Goal: Transaction & Acquisition: Purchase product/service

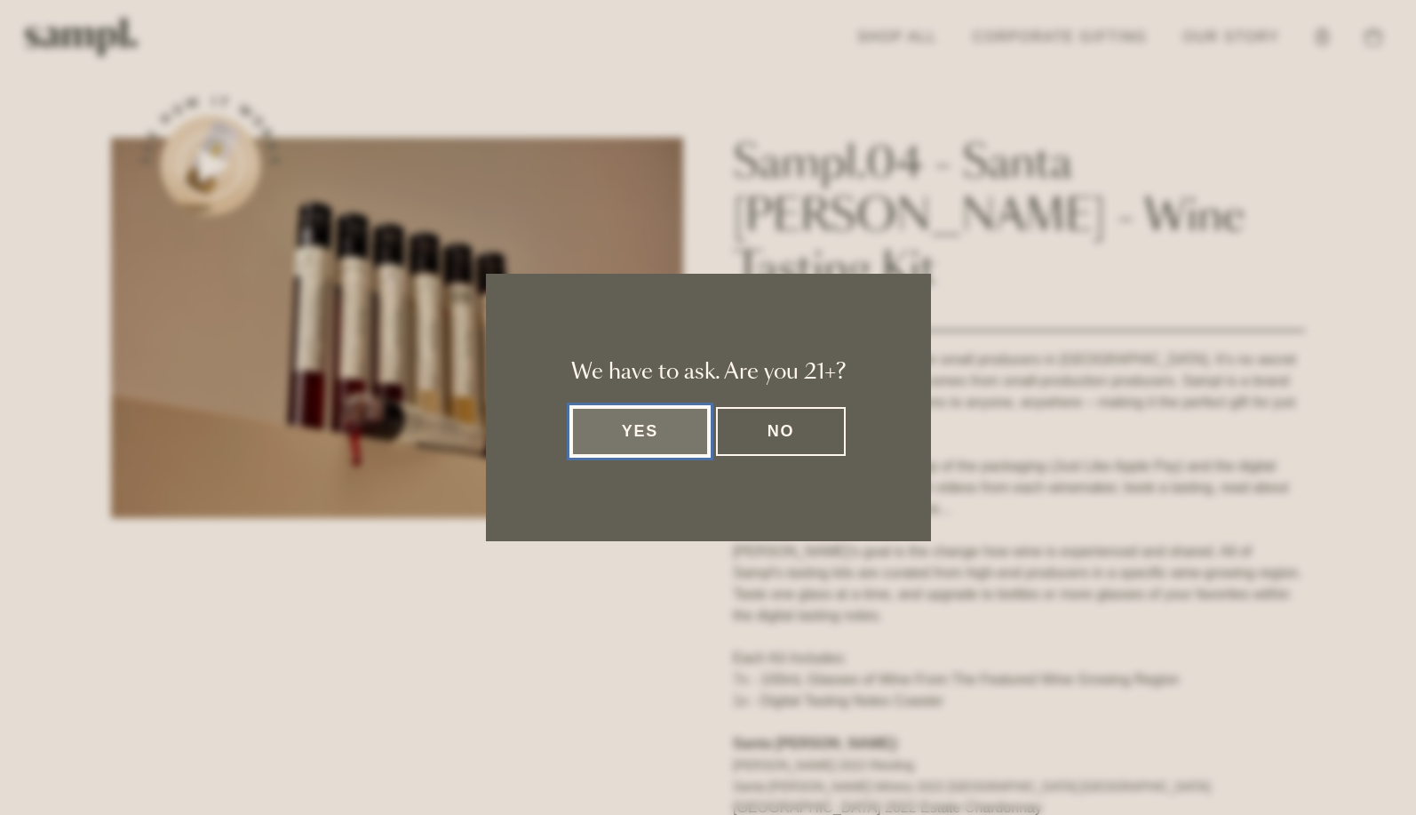
click at [630, 443] on button "Yes" at bounding box center [640, 431] width 139 height 49
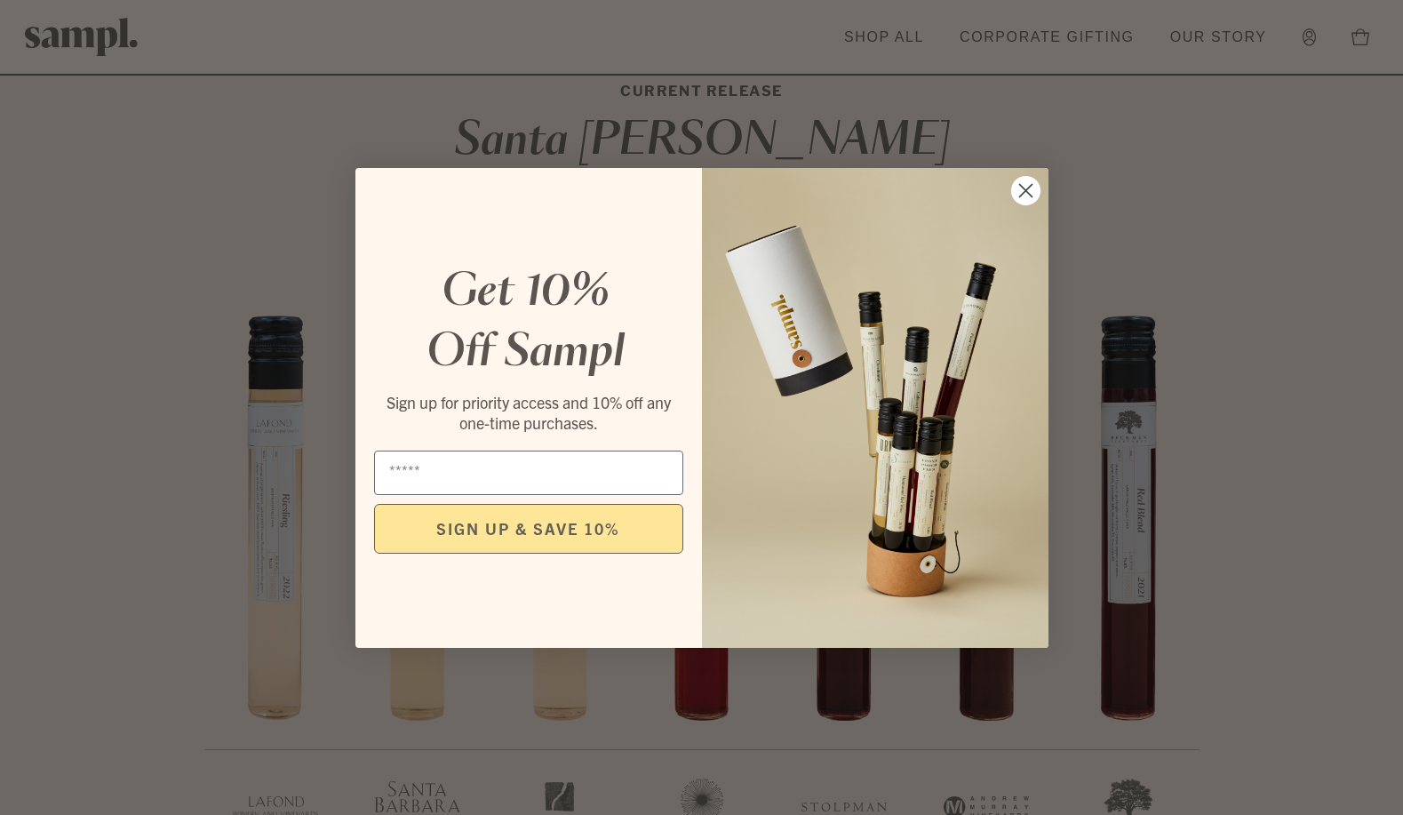
scroll to position [1599, 0]
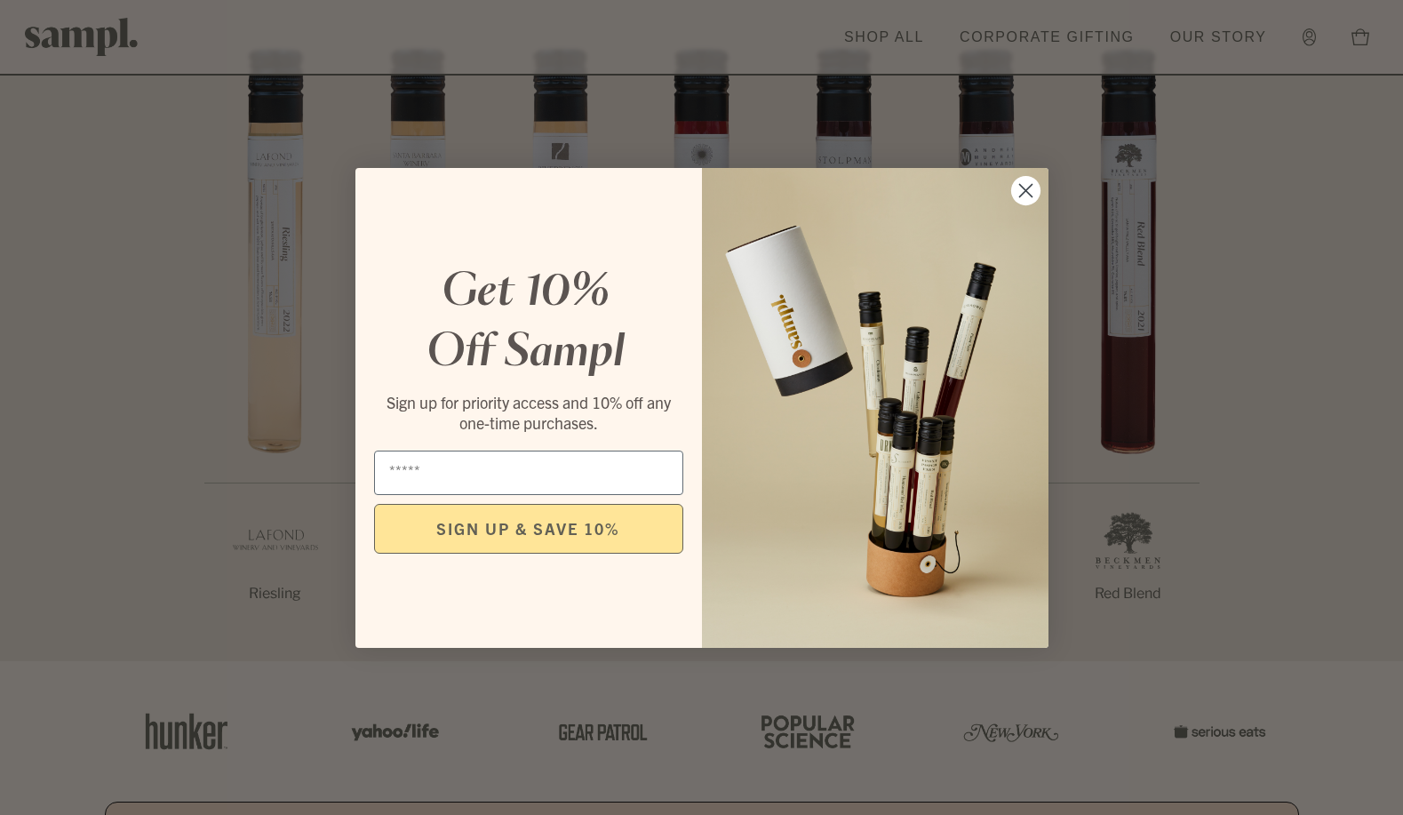
click at [1025, 188] on circle "Close dialog" at bounding box center [1024, 189] width 29 height 29
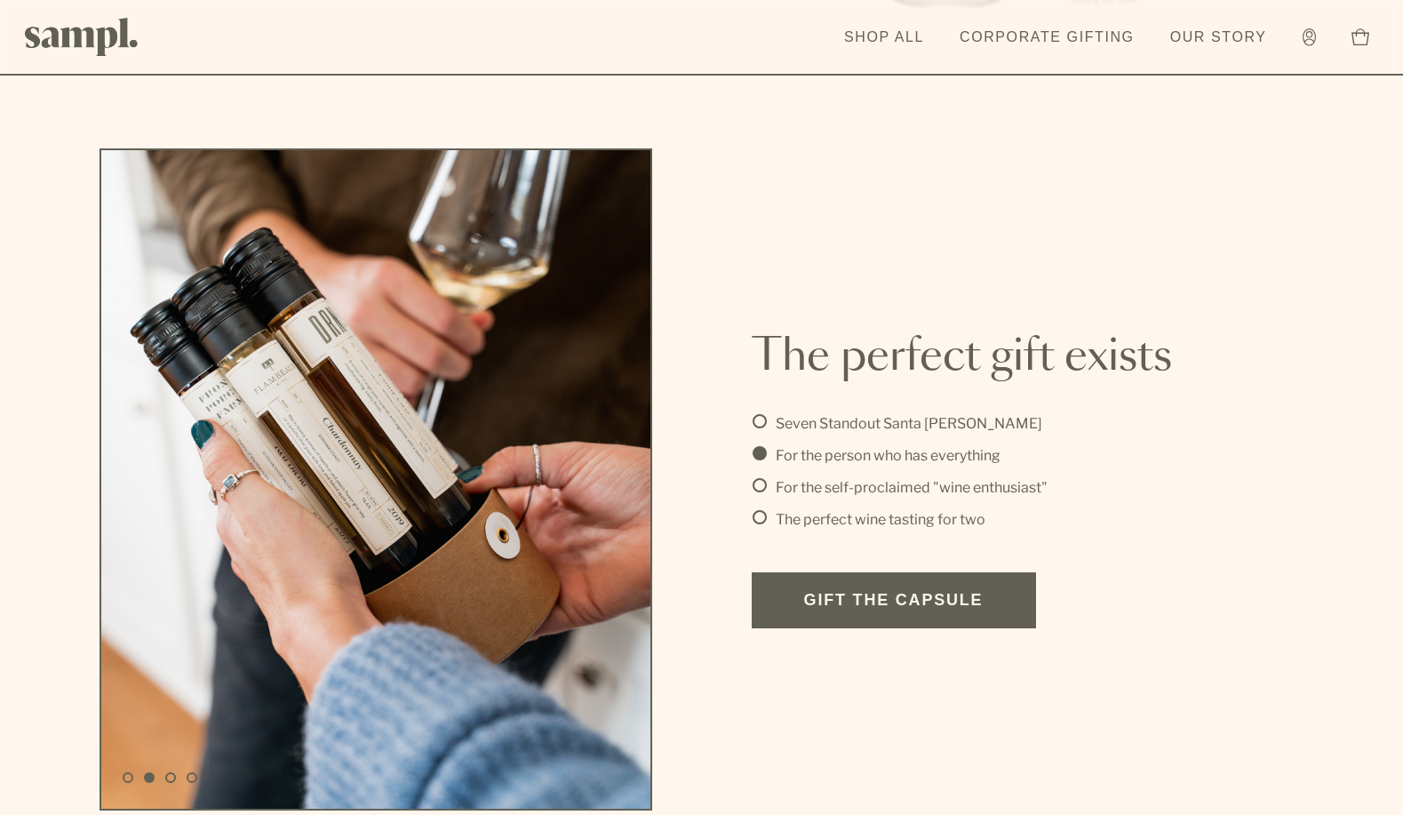
scroll to position [4532, 0]
click at [763, 414] on li "Seven Standout Santa Barbara Wines" at bounding box center [1031, 424] width 557 height 21
click at [758, 478] on li "For the self-proclaimed "wine enthusiast"" at bounding box center [1031, 488] width 557 height 21
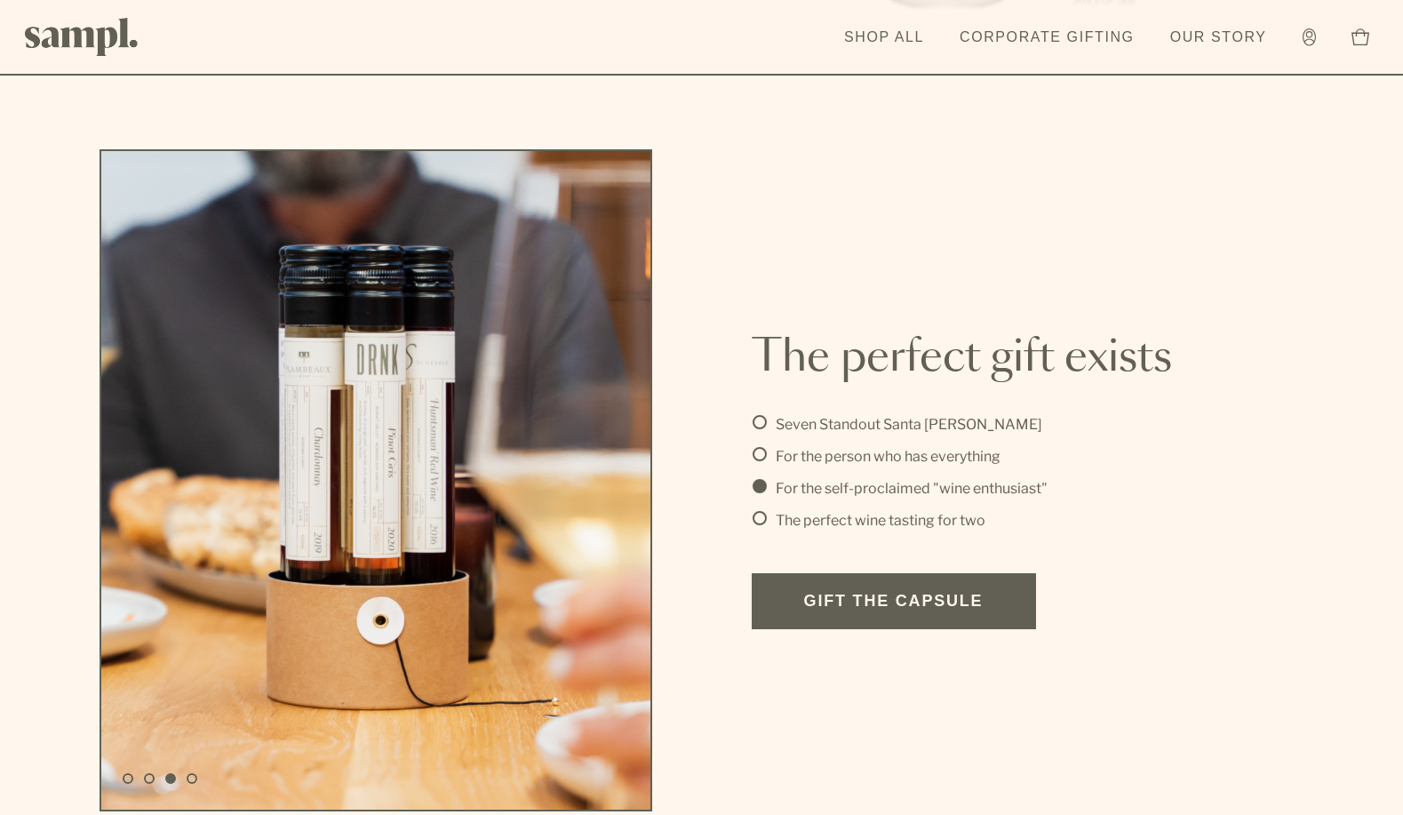
click at [756, 510] on li "The perfect wine tasting for two" at bounding box center [1031, 520] width 557 height 21
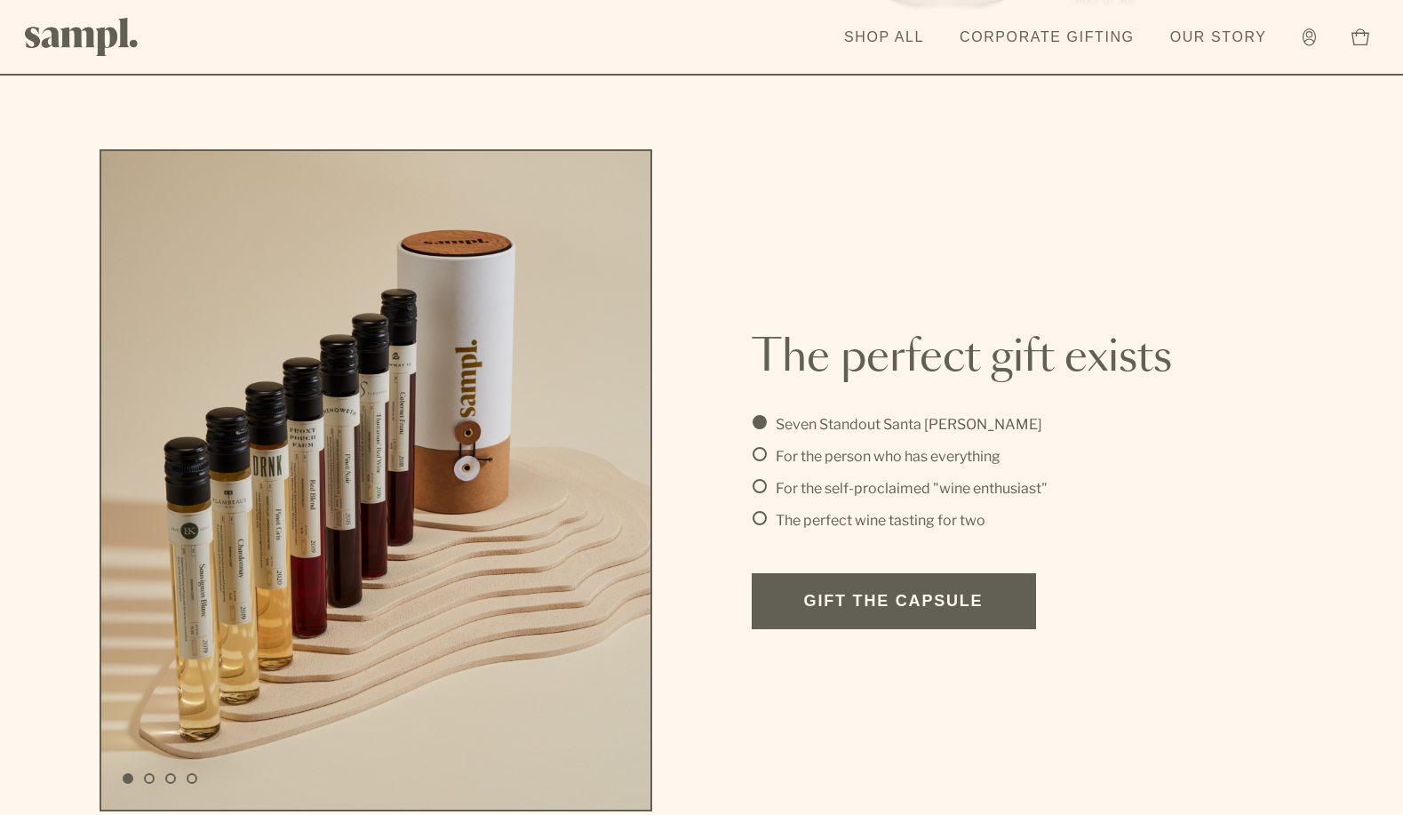
click at [759, 510] on li "The perfect wine tasting for two" at bounding box center [1031, 520] width 557 height 21
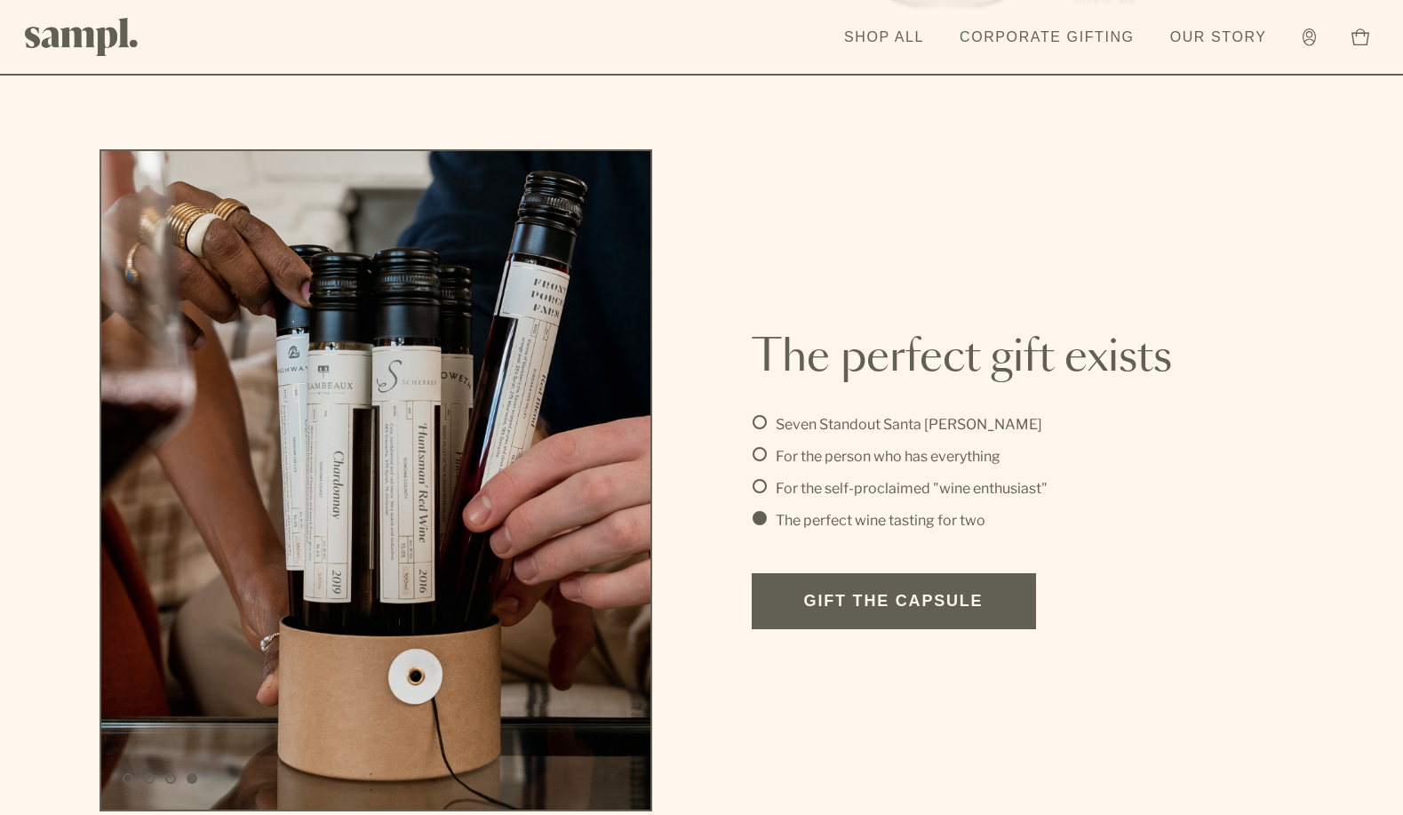
click at [761, 478] on li "For the self-proclaimed "wine enthusiast"" at bounding box center [1031, 488] width 557 height 21
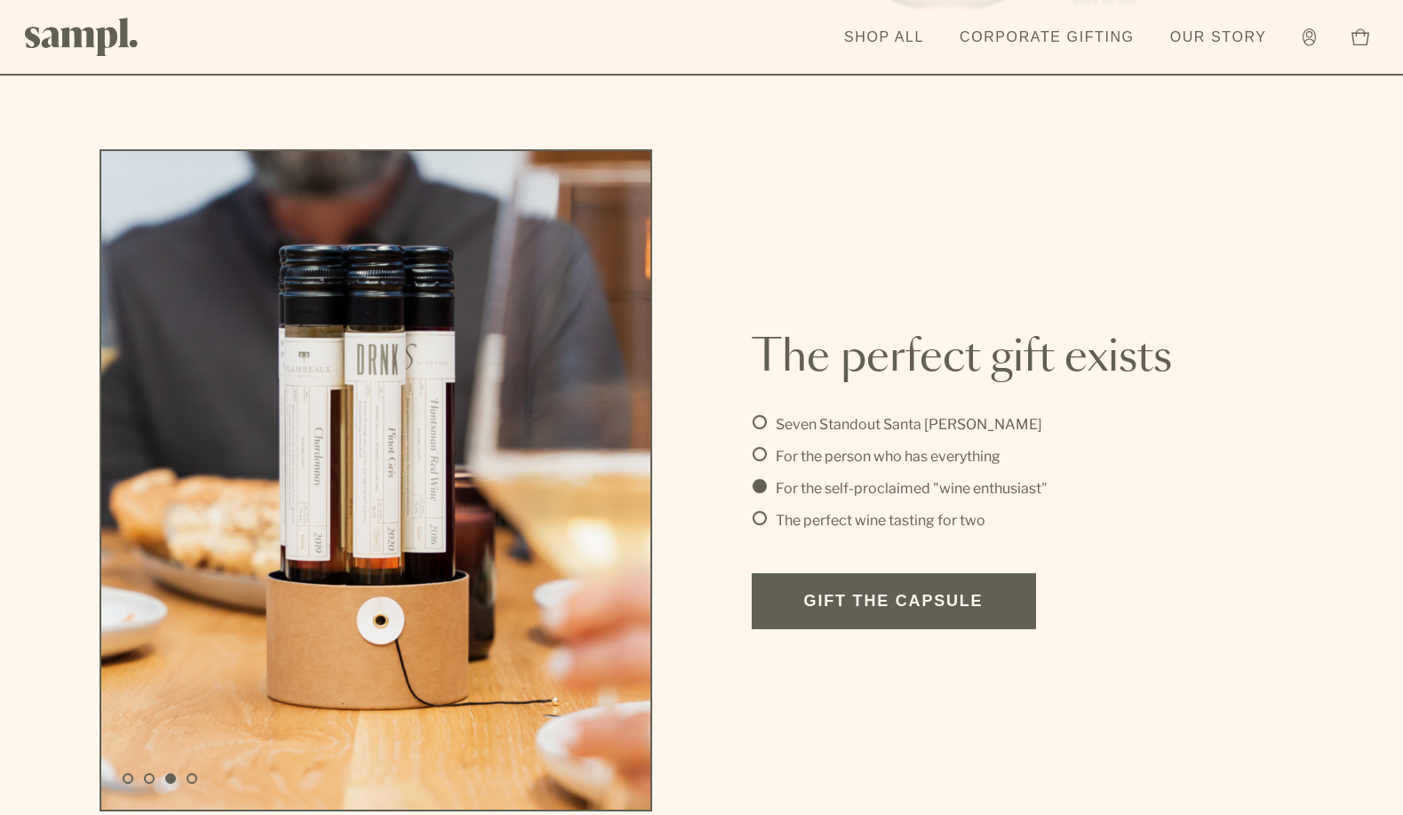
click at [769, 446] on li "For the person who has everything" at bounding box center [1031, 456] width 557 height 21
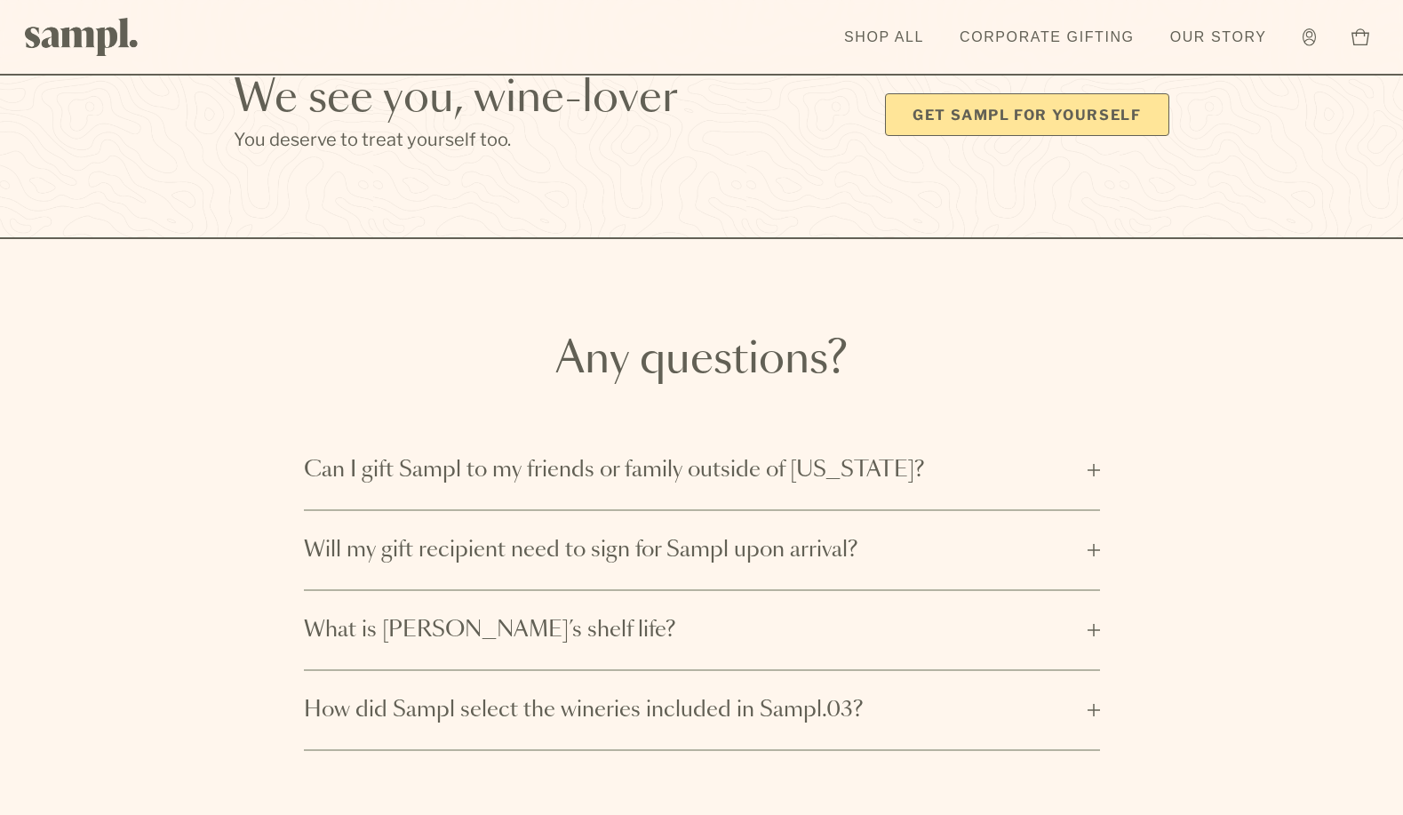
scroll to position [5776, 0]
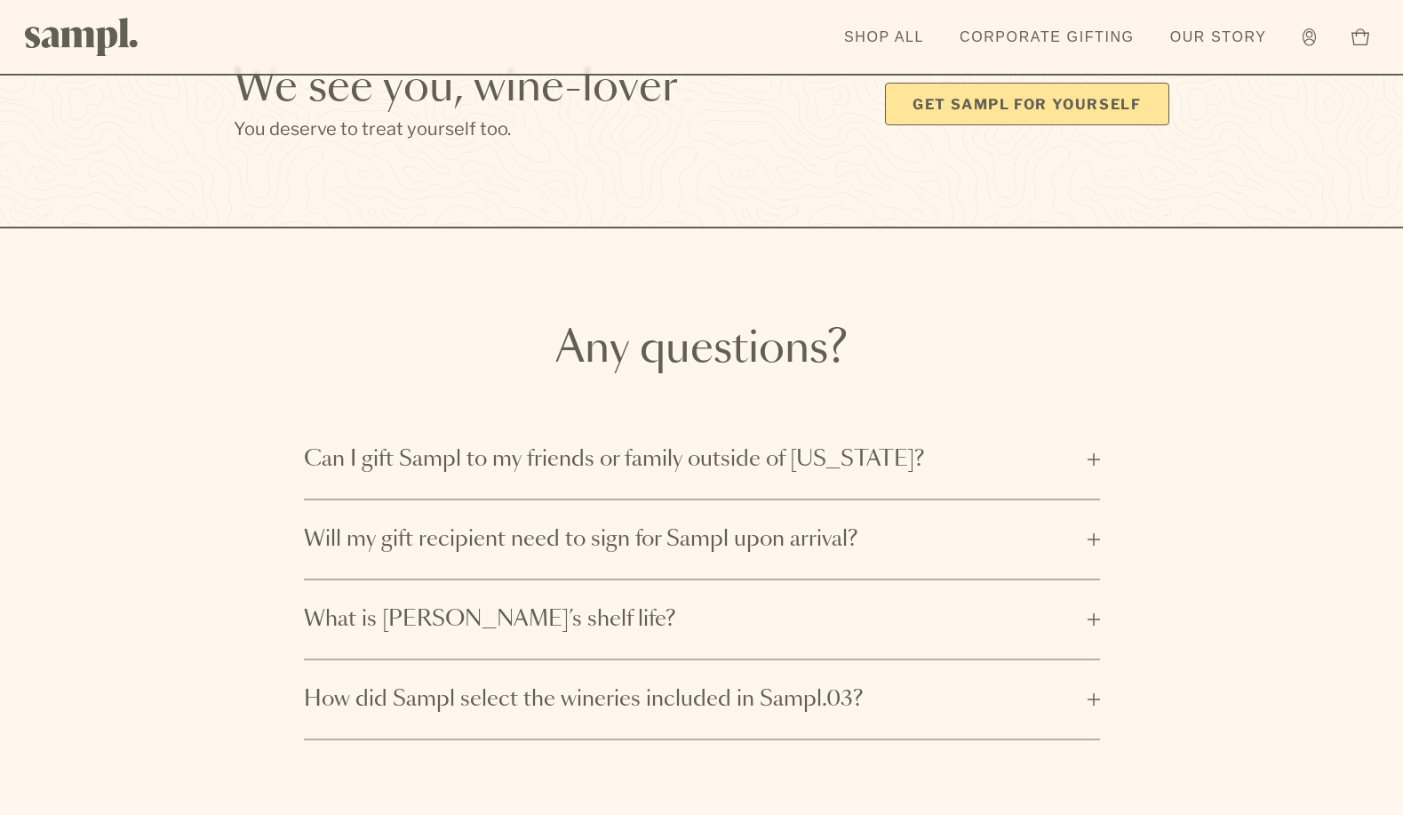
click at [752, 445] on span "Can I gift Sampl to my friends or family outside of California?" at bounding box center [690, 459] width 773 height 28
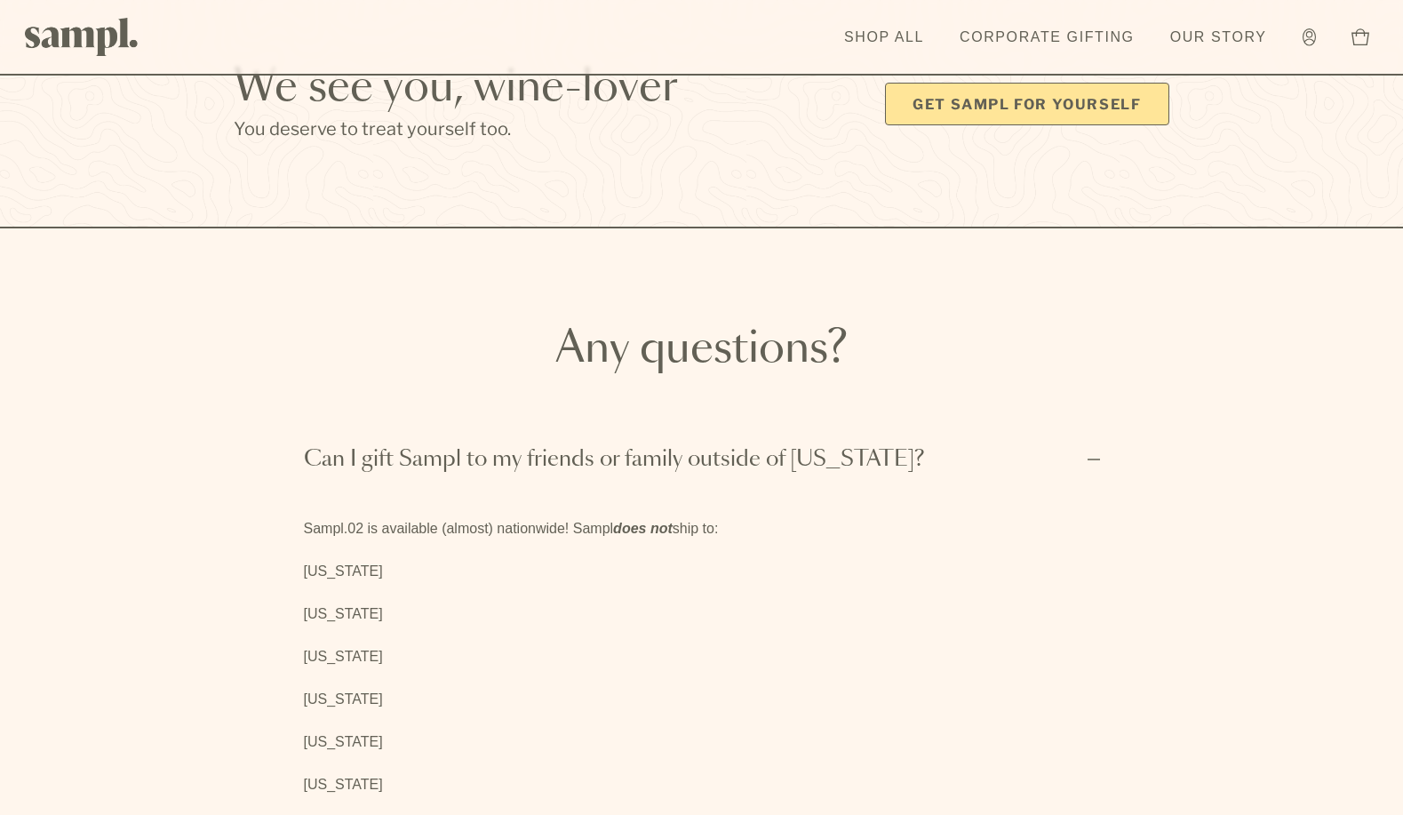
click at [752, 445] on span "Can I gift Sampl to my friends or family outside of California?" at bounding box center [690, 459] width 773 height 28
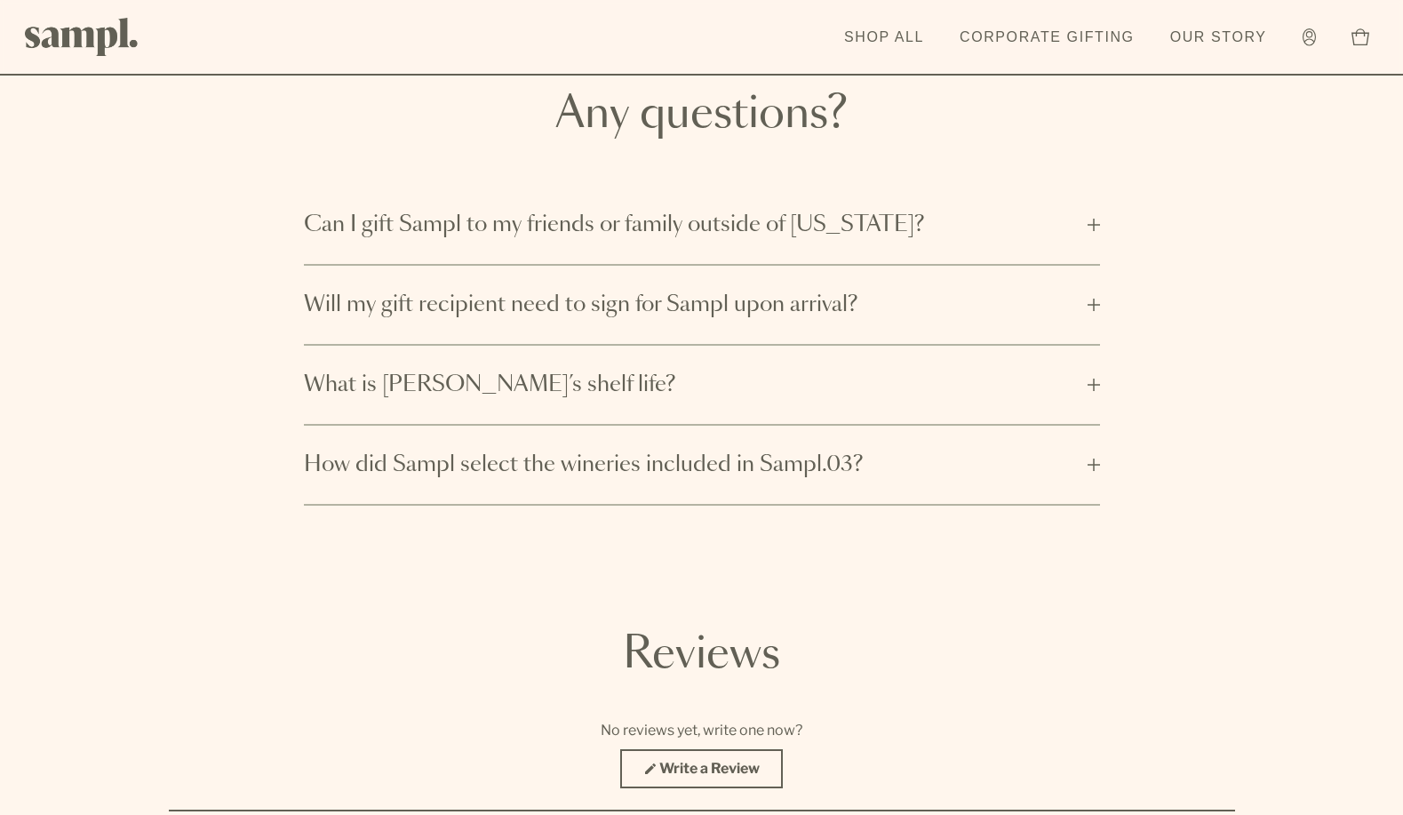
scroll to position [6042, 0]
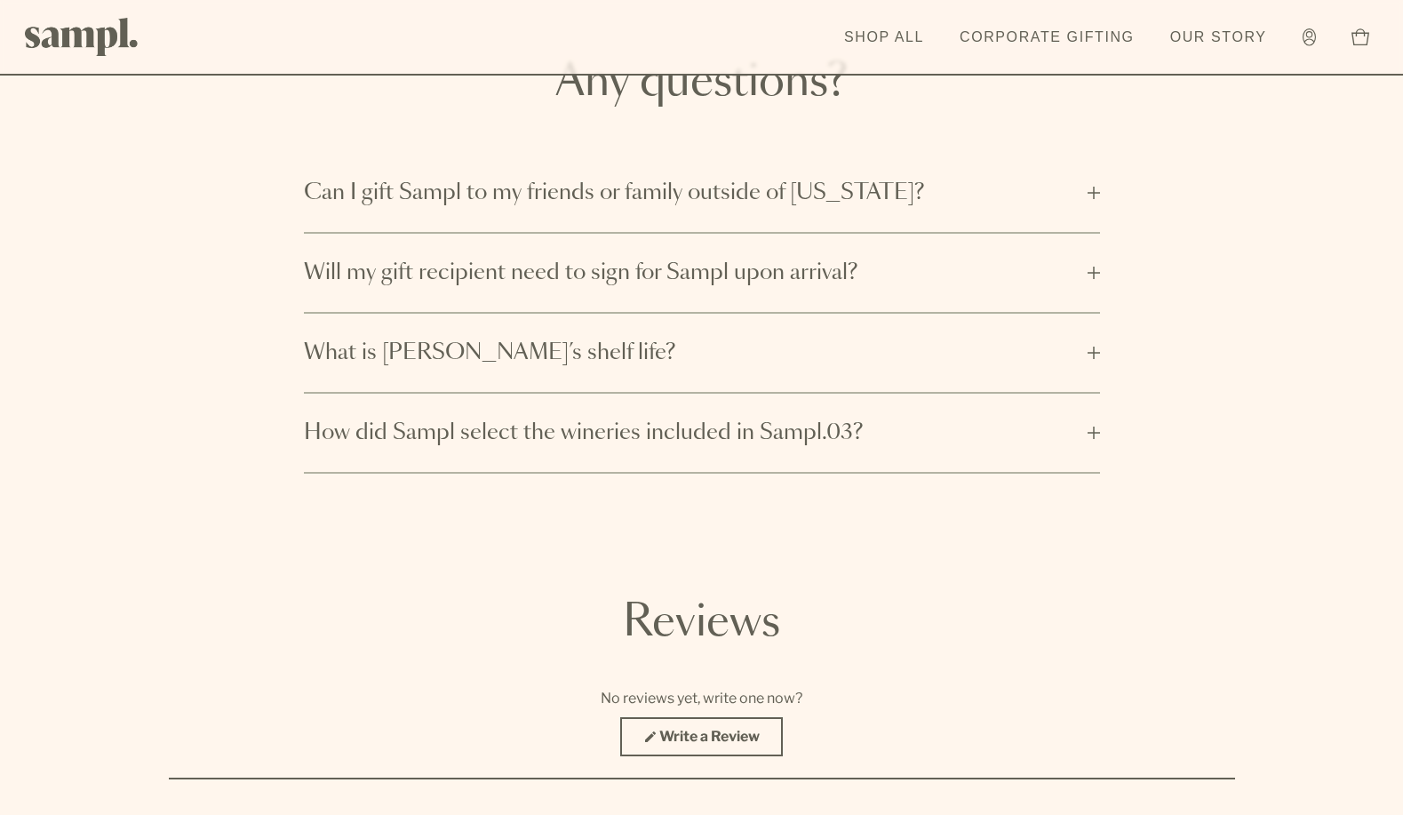
click at [598, 339] on span "What is Sampl’s shelf life?" at bounding box center [690, 353] width 773 height 28
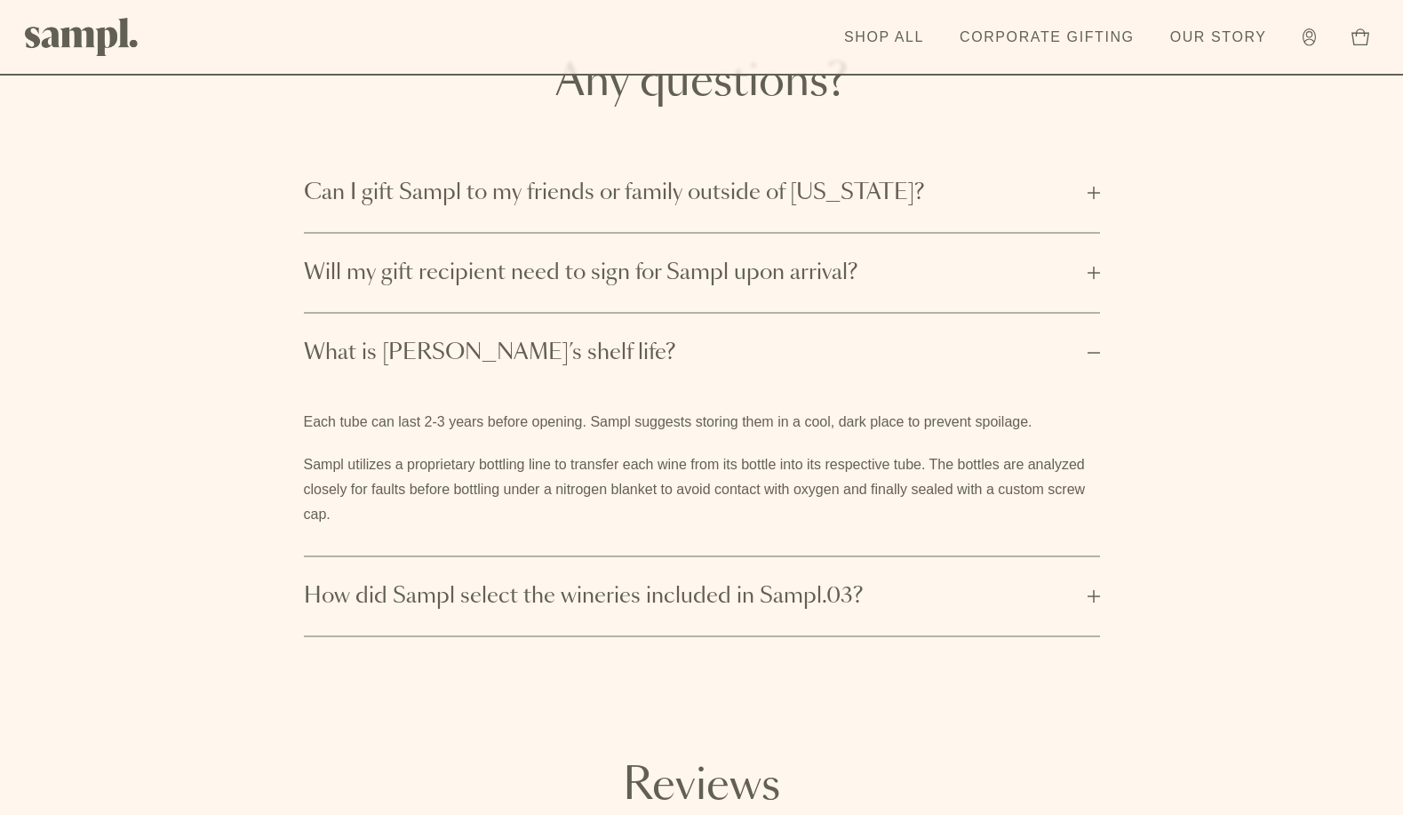
click at [598, 339] on span "What is Sampl’s shelf life?" at bounding box center [690, 353] width 773 height 28
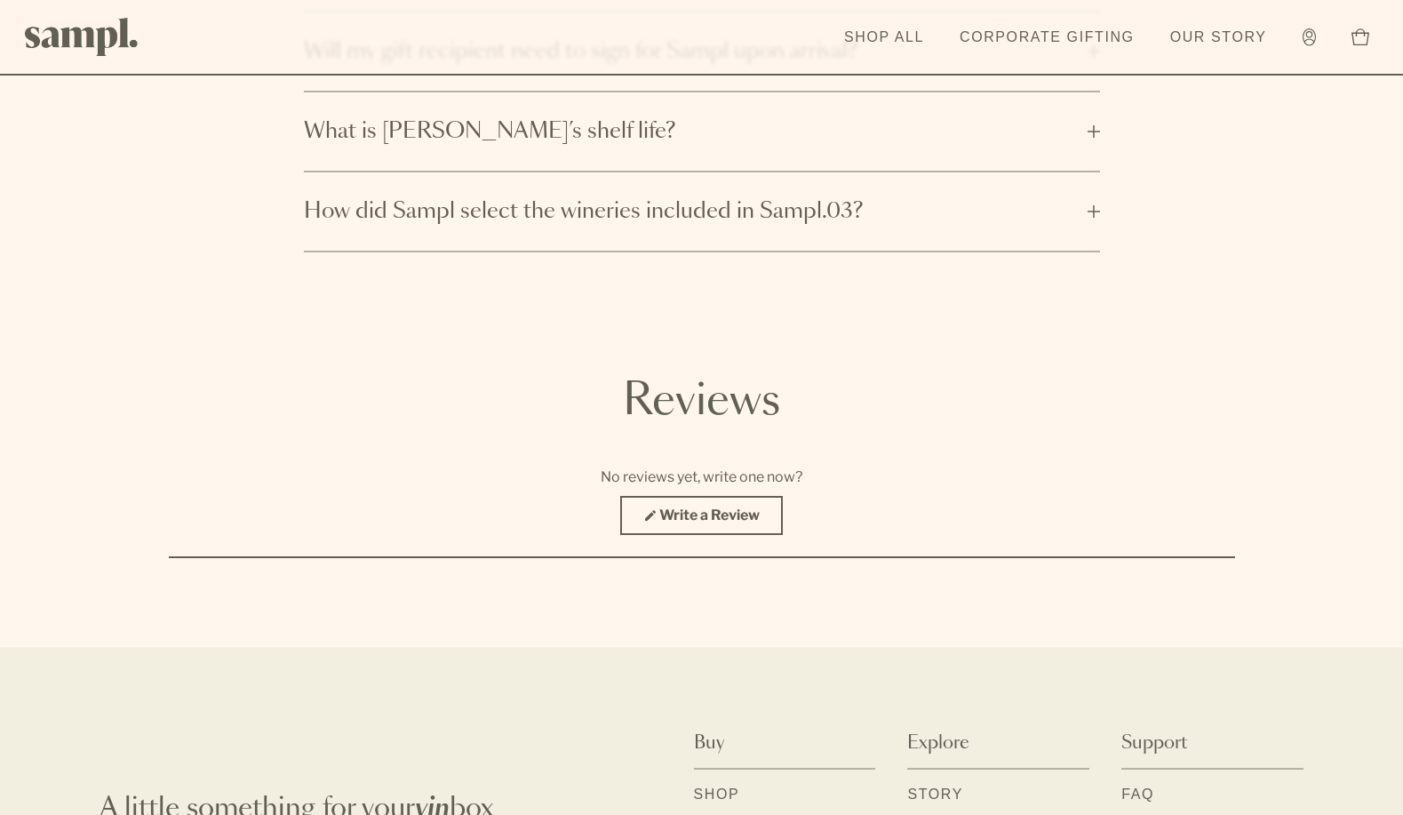
scroll to position [5969, 0]
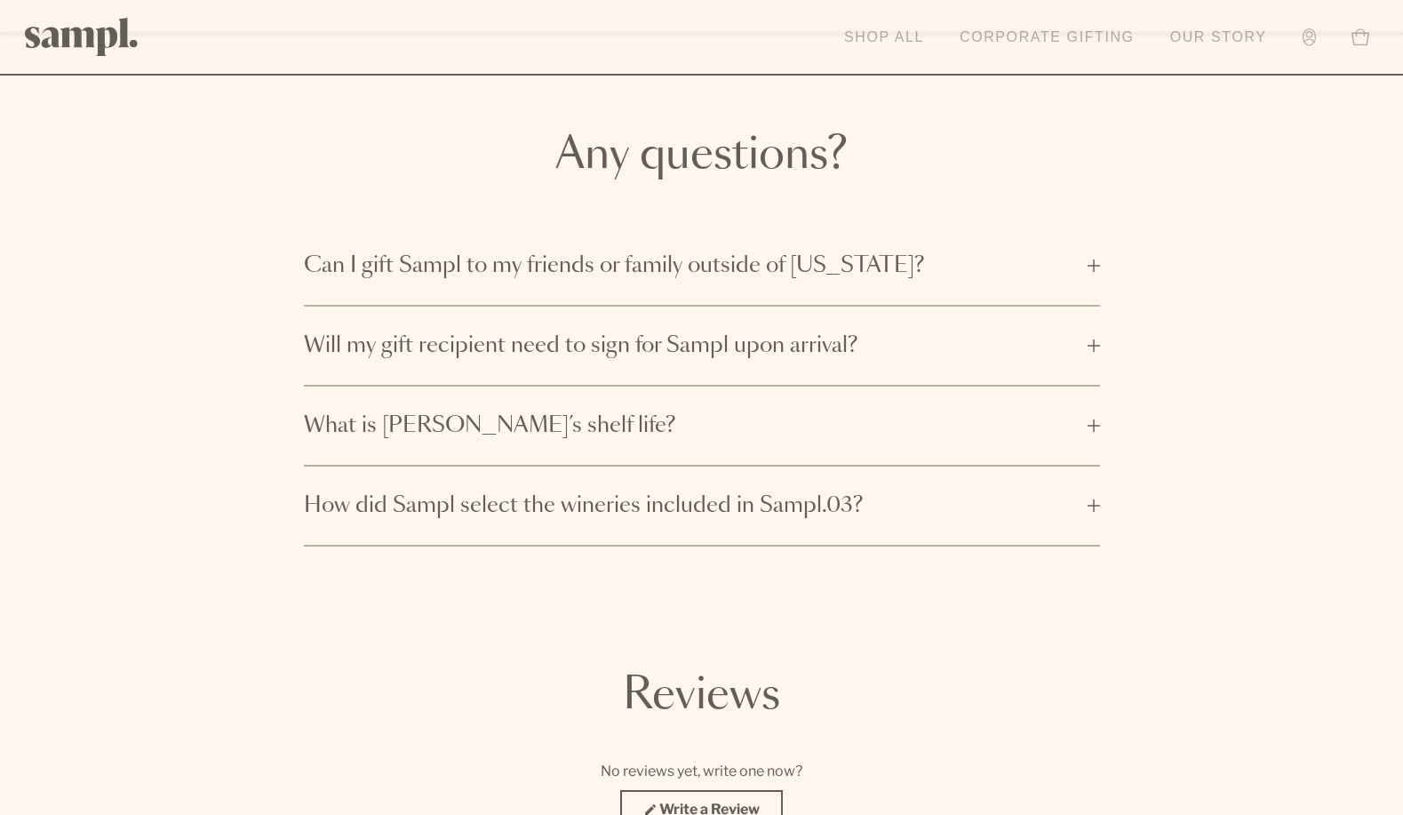
click at [918, 35] on link "Shop All" at bounding box center [884, 37] width 98 height 39
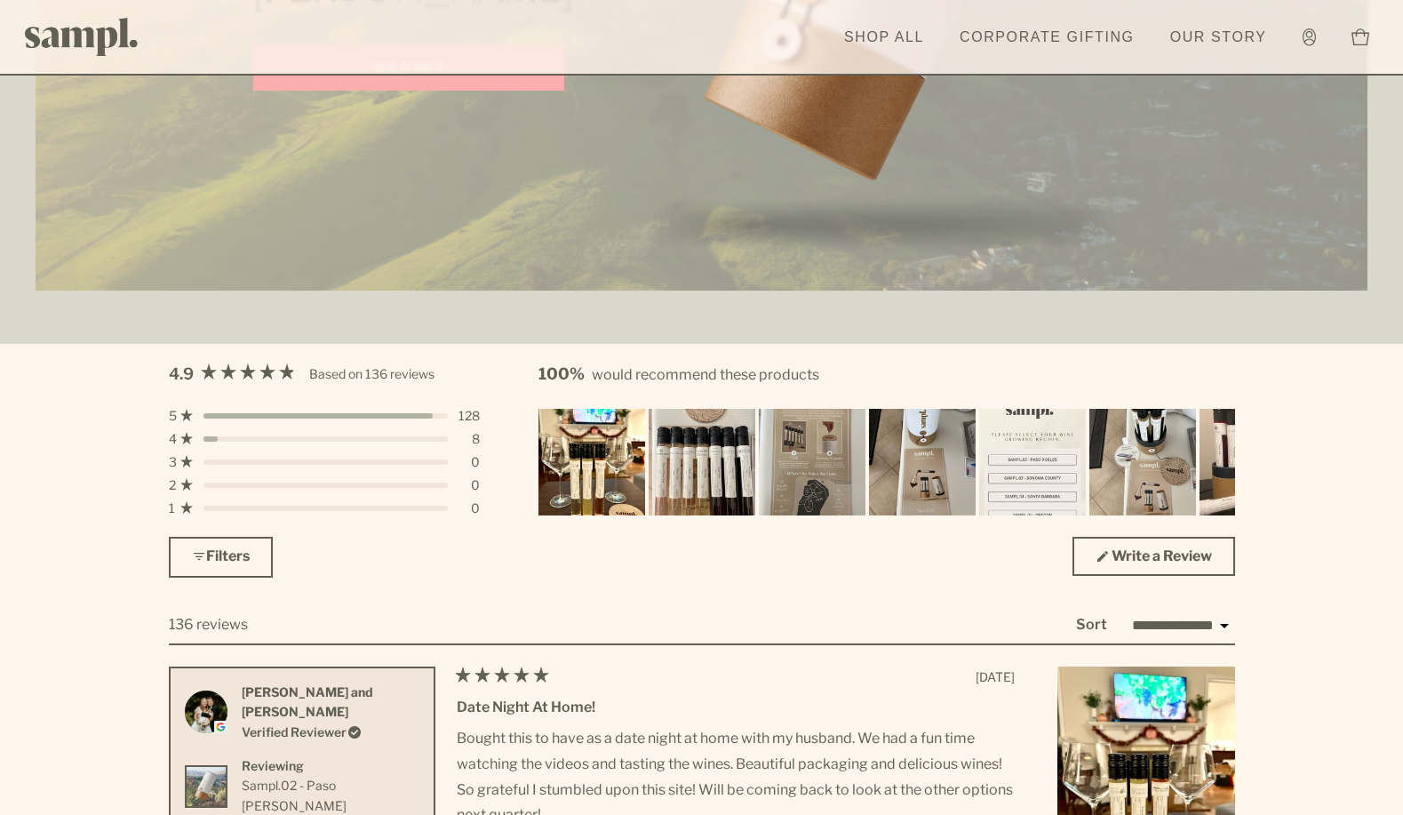
scroll to position [4709, 0]
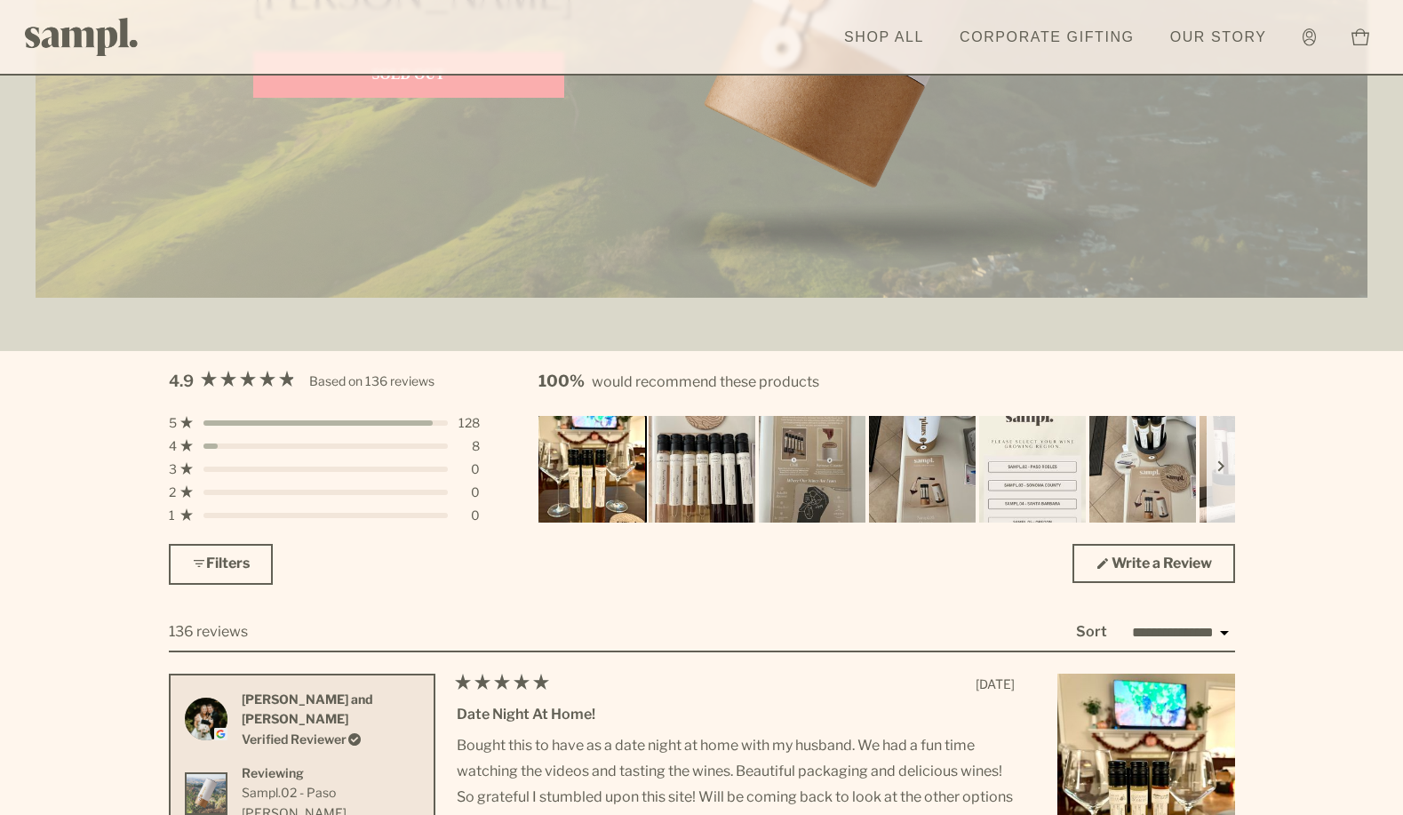
click at [597, 474] on img "Carousel of customer-uploaded media. Press left and right arrows to navigate. P…" at bounding box center [592, 469] width 112 height 112
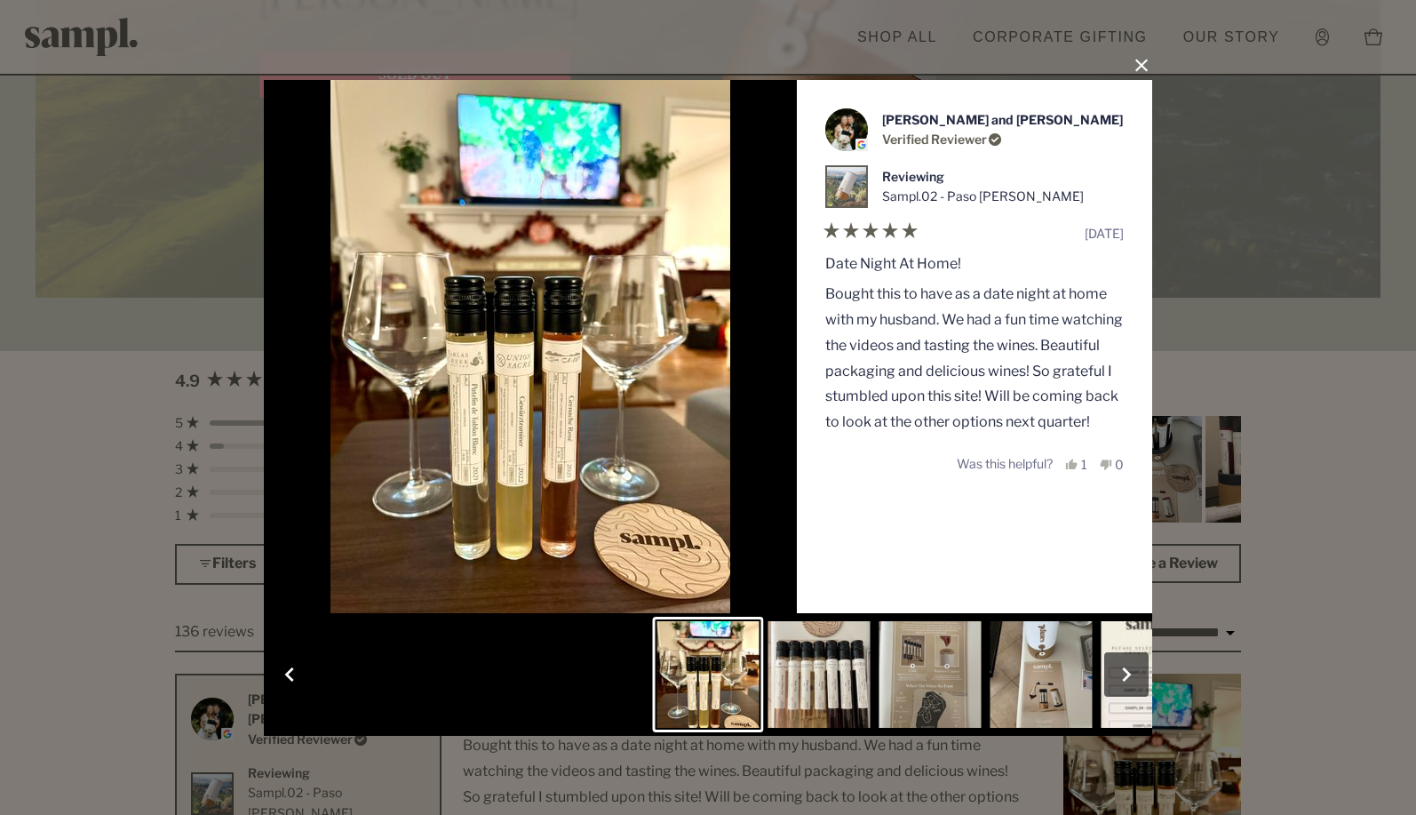
click at [796, 689] on button "Slide 2" at bounding box center [819, 675] width 111 height 116
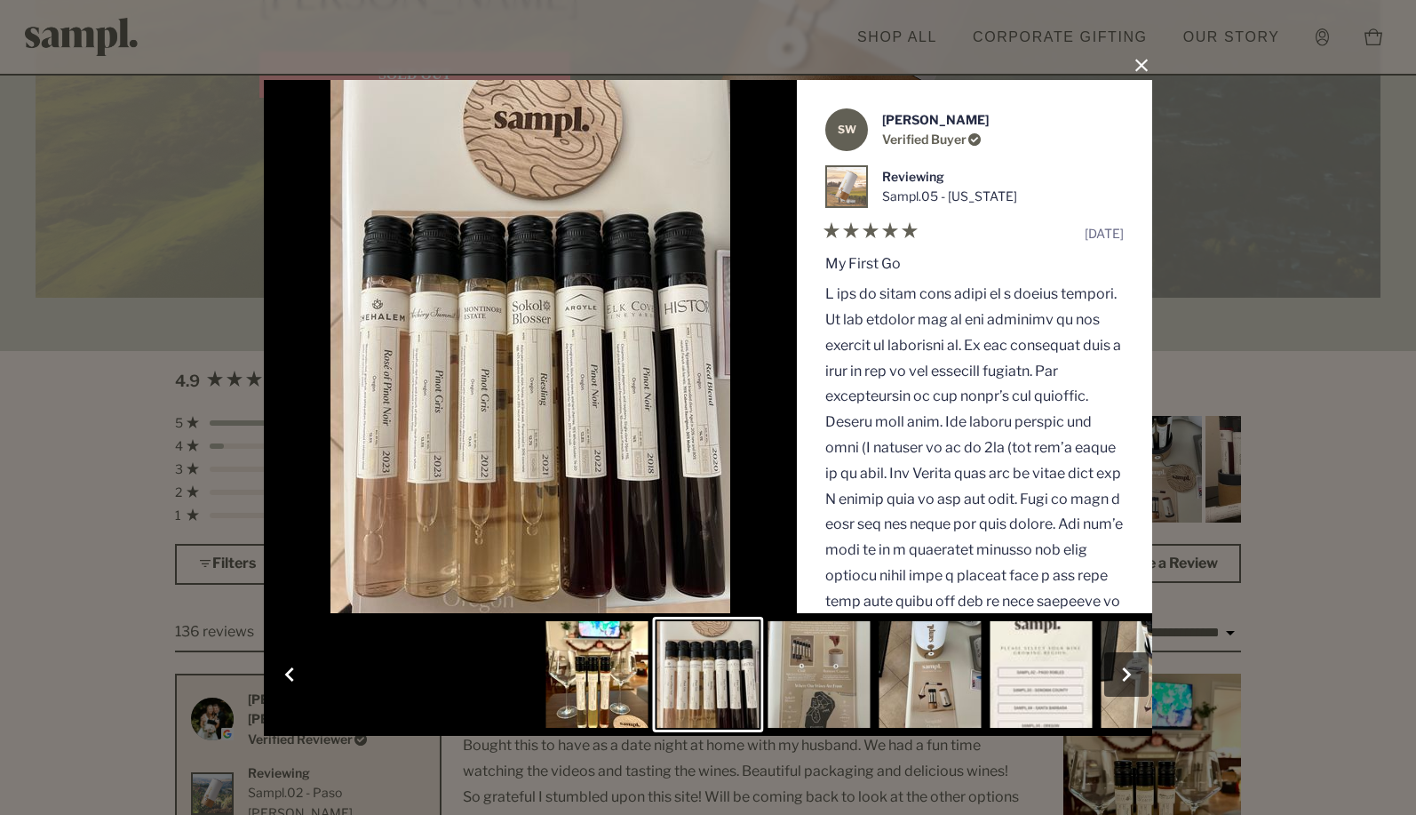
click at [825, 673] on button "Slide 3" at bounding box center [819, 675] width 111 height 116
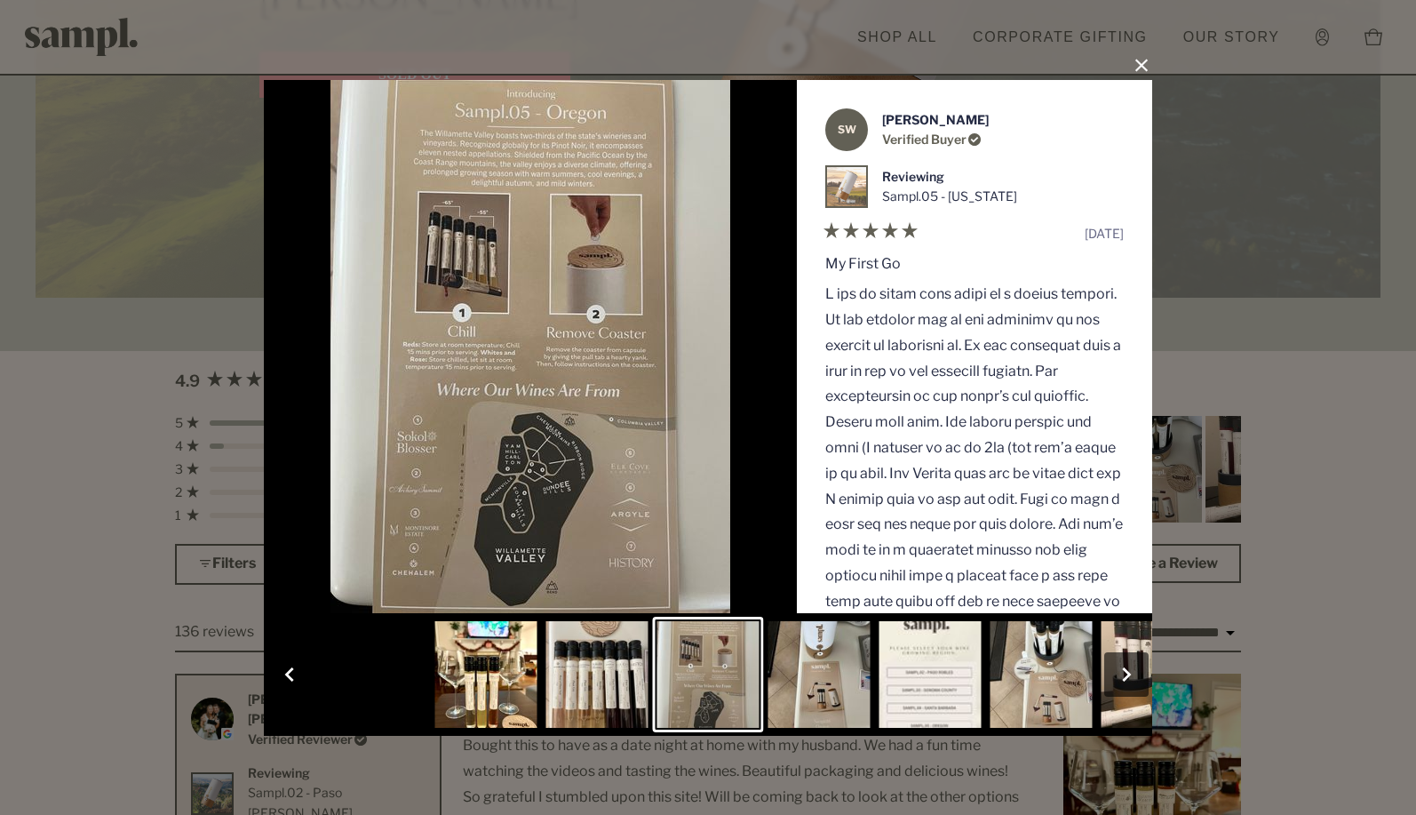
click at [836, 674] on button "Slide 4" at bounding box center [819, 675] width 111 height 116
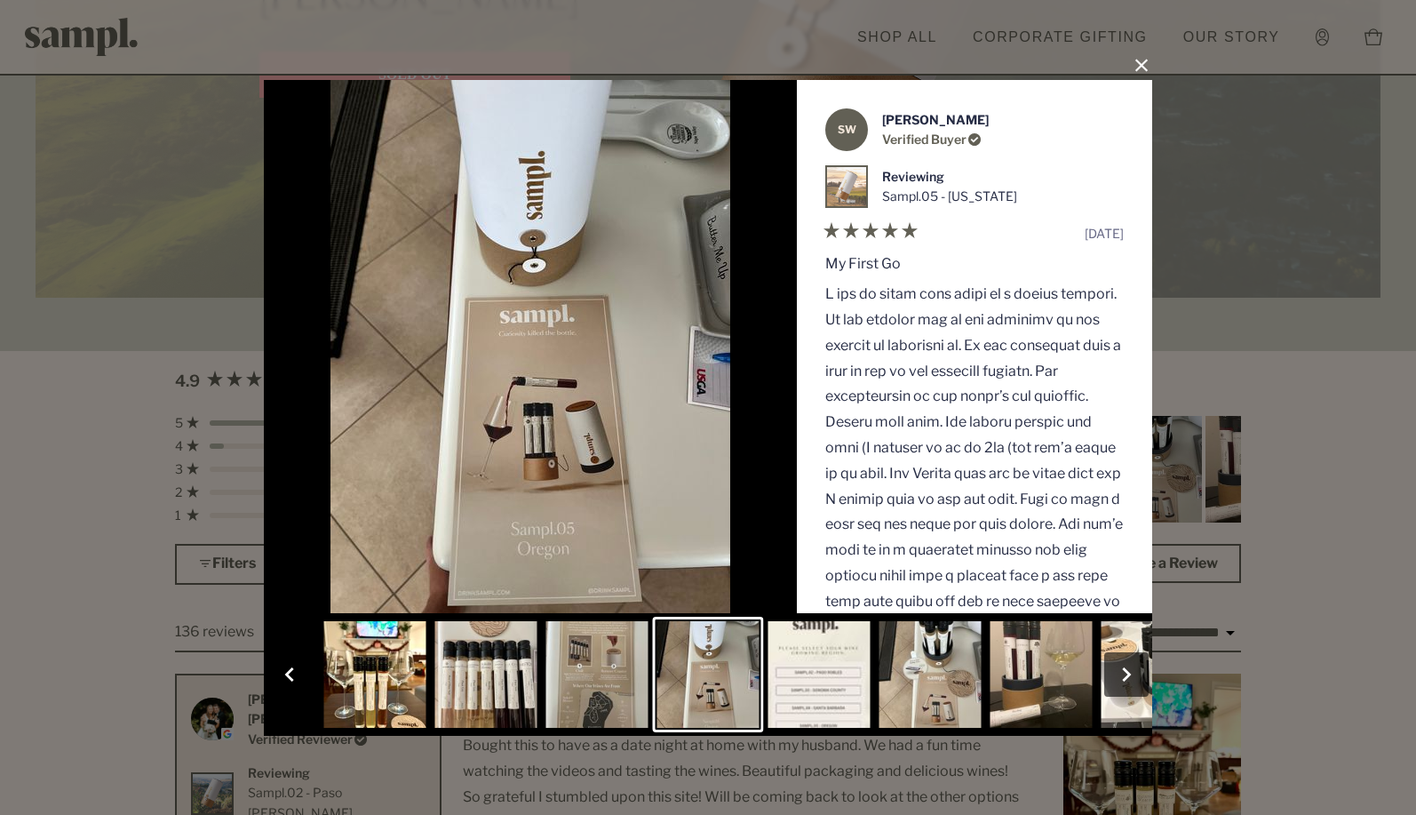
drag, startPoint x: 867, startPoint y: 675, endPoint x: 856, endPoint y: 678, distance: 11.9
click at [865, 677] on button "Slide 5" at bounding box center [819, 675] width 111 height 116
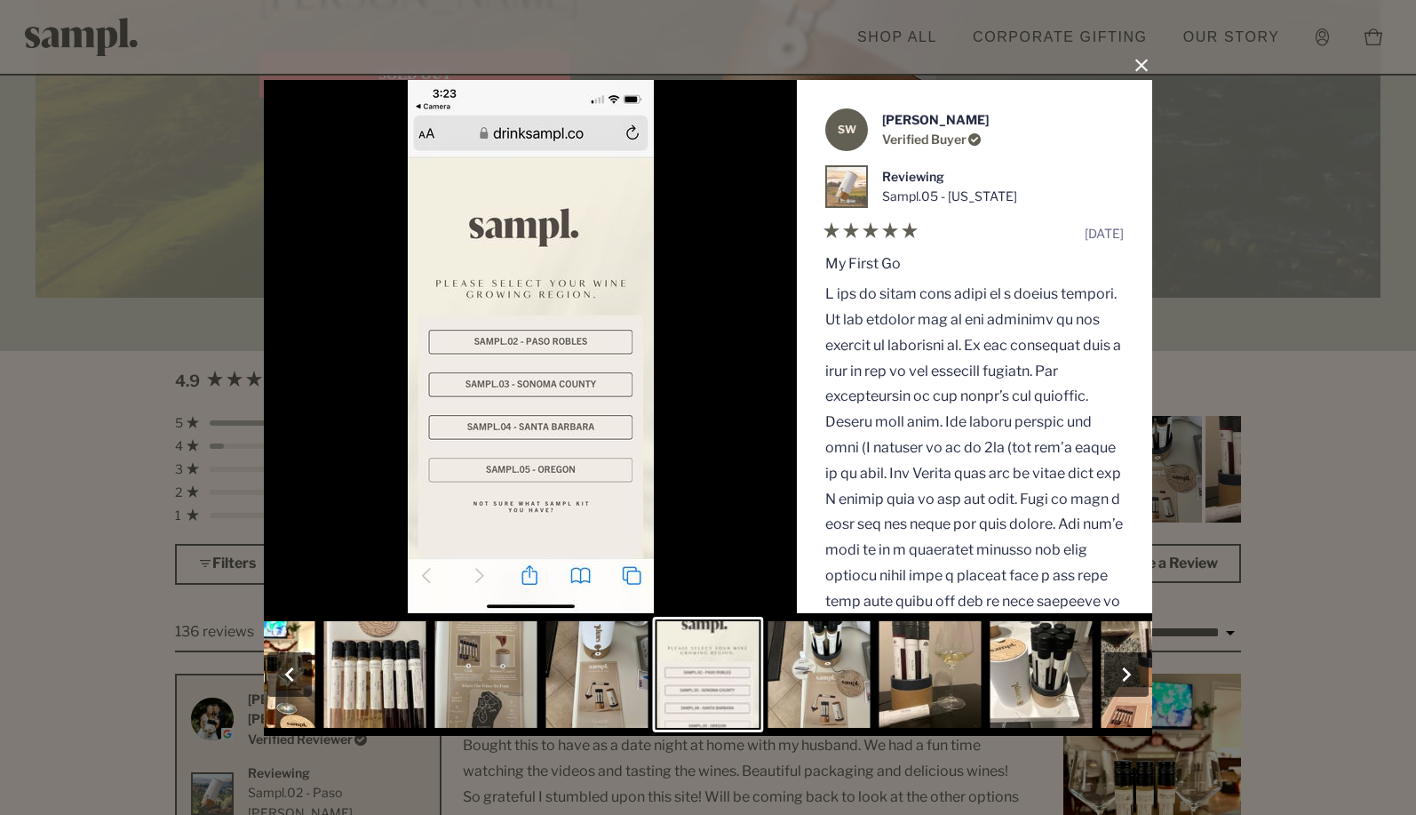
click at [854, 678] on button "Slide 6" at bounding box center [819, 675] width 111 height 116
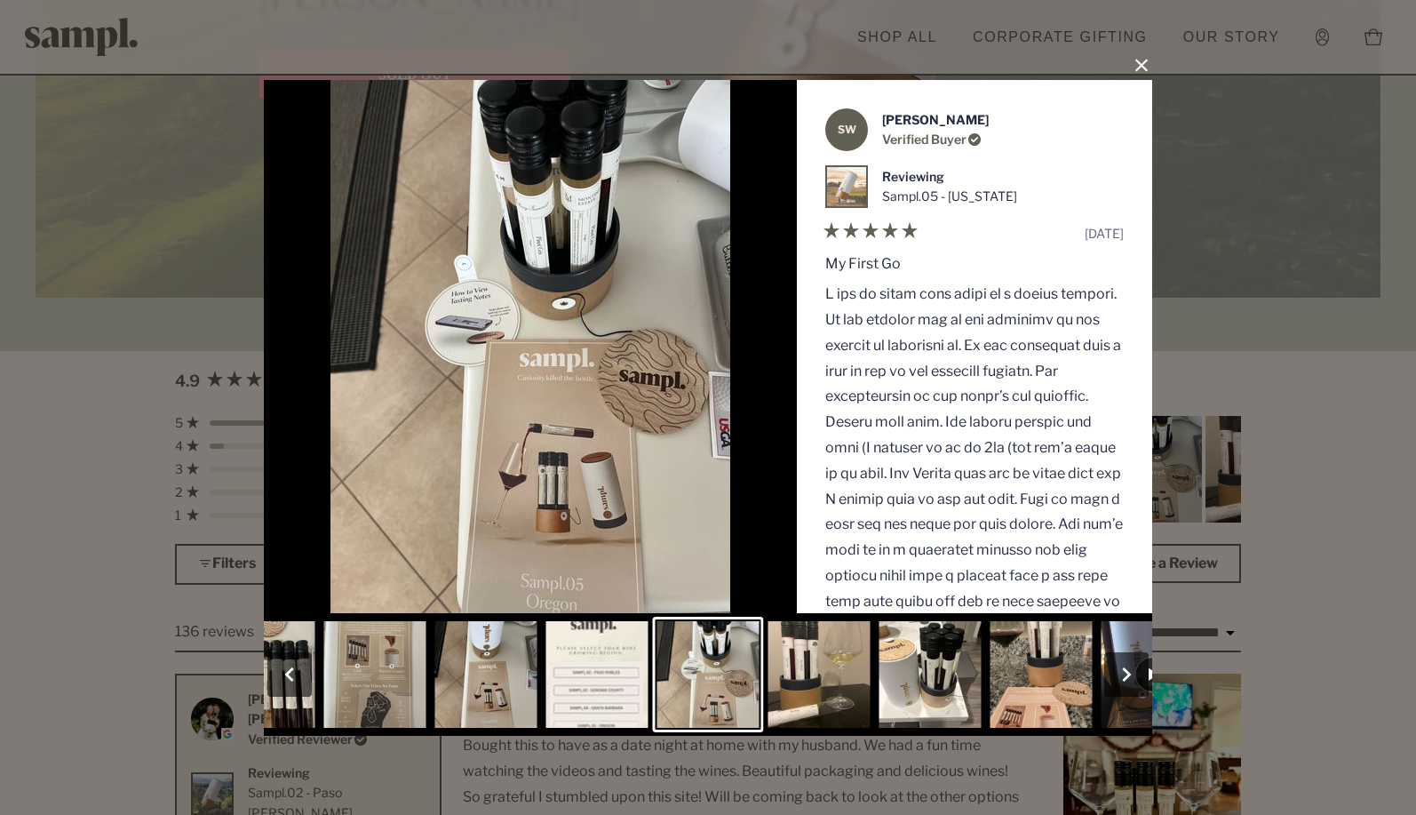
click at [883, 674] on button "Slide 8" at bounding box center [930, 675] width 111 height 116
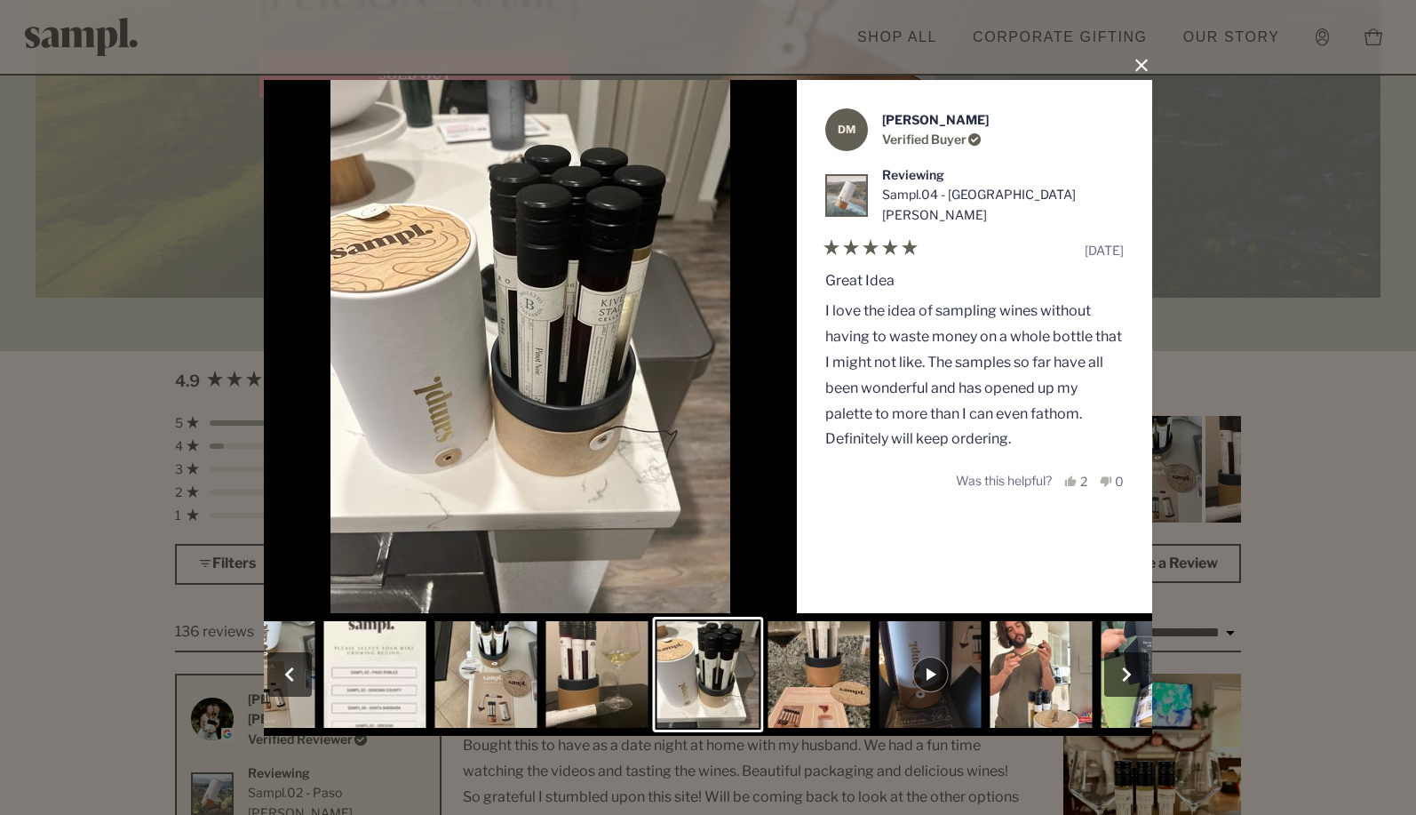
click at [850, 677] on button "Slide 9" at bounding box center [819, 675] width 111 height 116
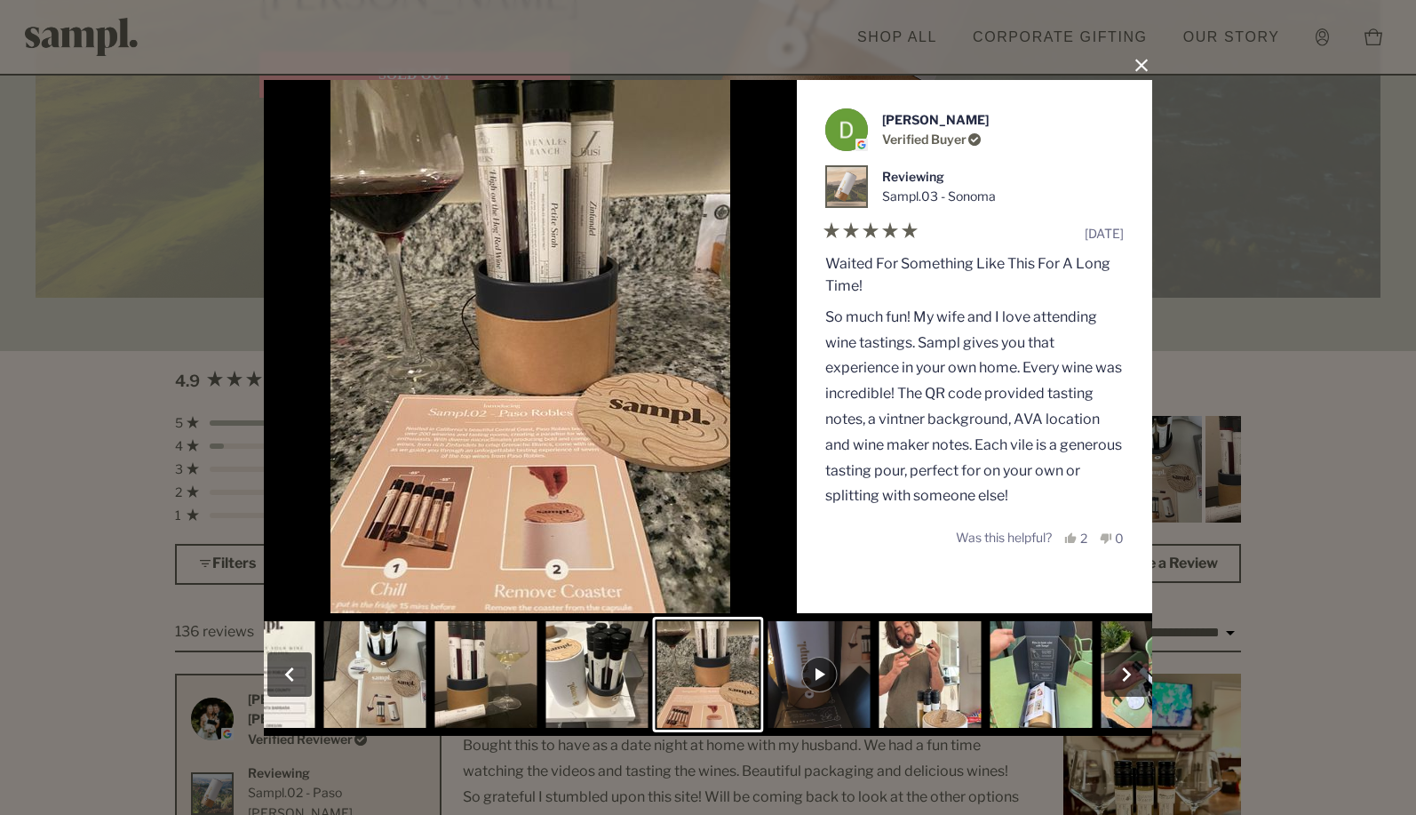
click at [880, 677] on button "Slide 11" at bounding box center [930, 675] width 111 height 116
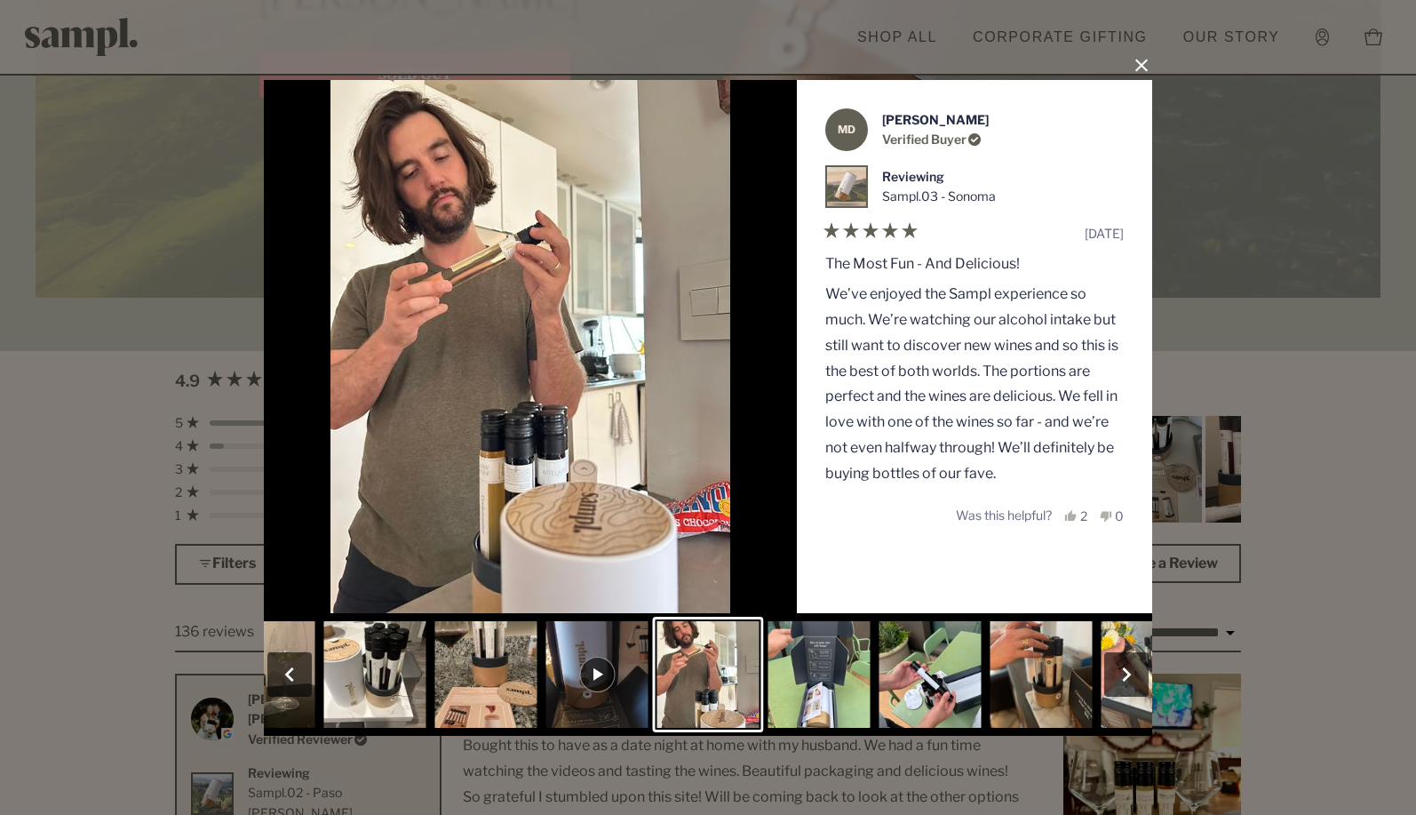
click at [831, 679] on button "Slide 12" at bounding box center [819, 675] width 111 height 116
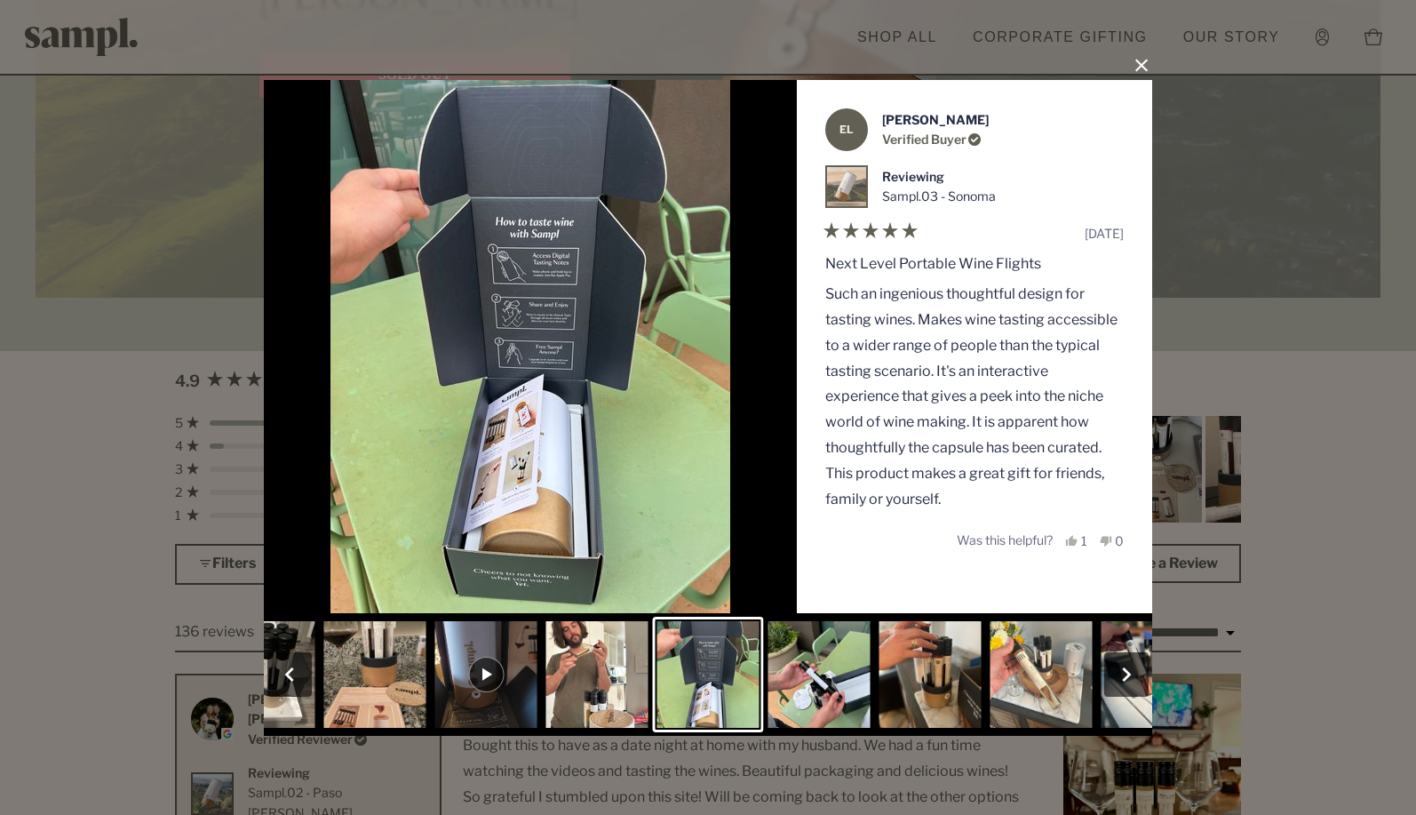
click at [861, 678] on button "Slide 13" at bounding box center [819, 675] width 111 height 116
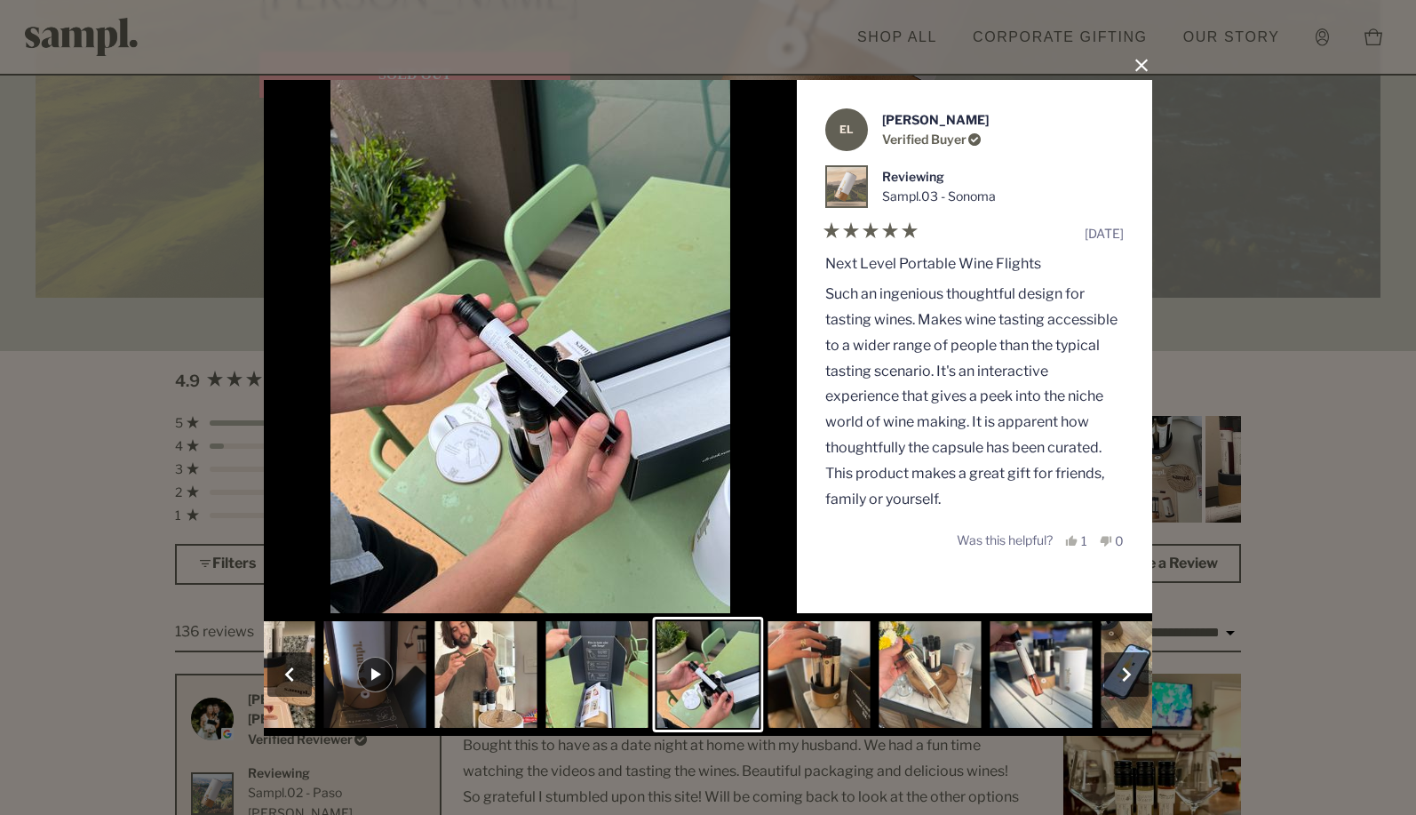
click at [877, 678] on button "Slide 15" at bounding box center [930, 675] width 111 height 116
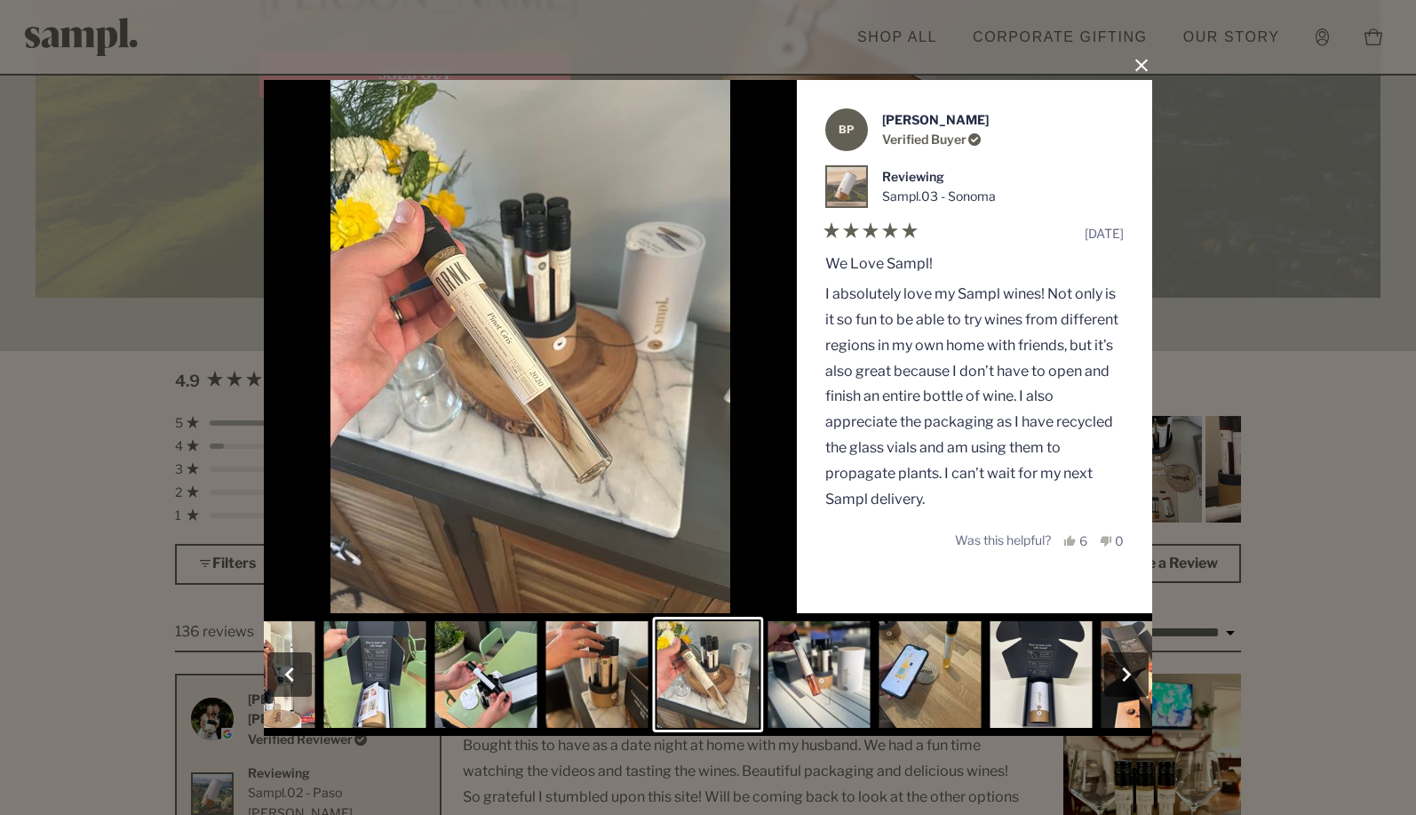
click at [876, 678] on button "Slide 17" at bounding box center [930, 675] width 111 height 116
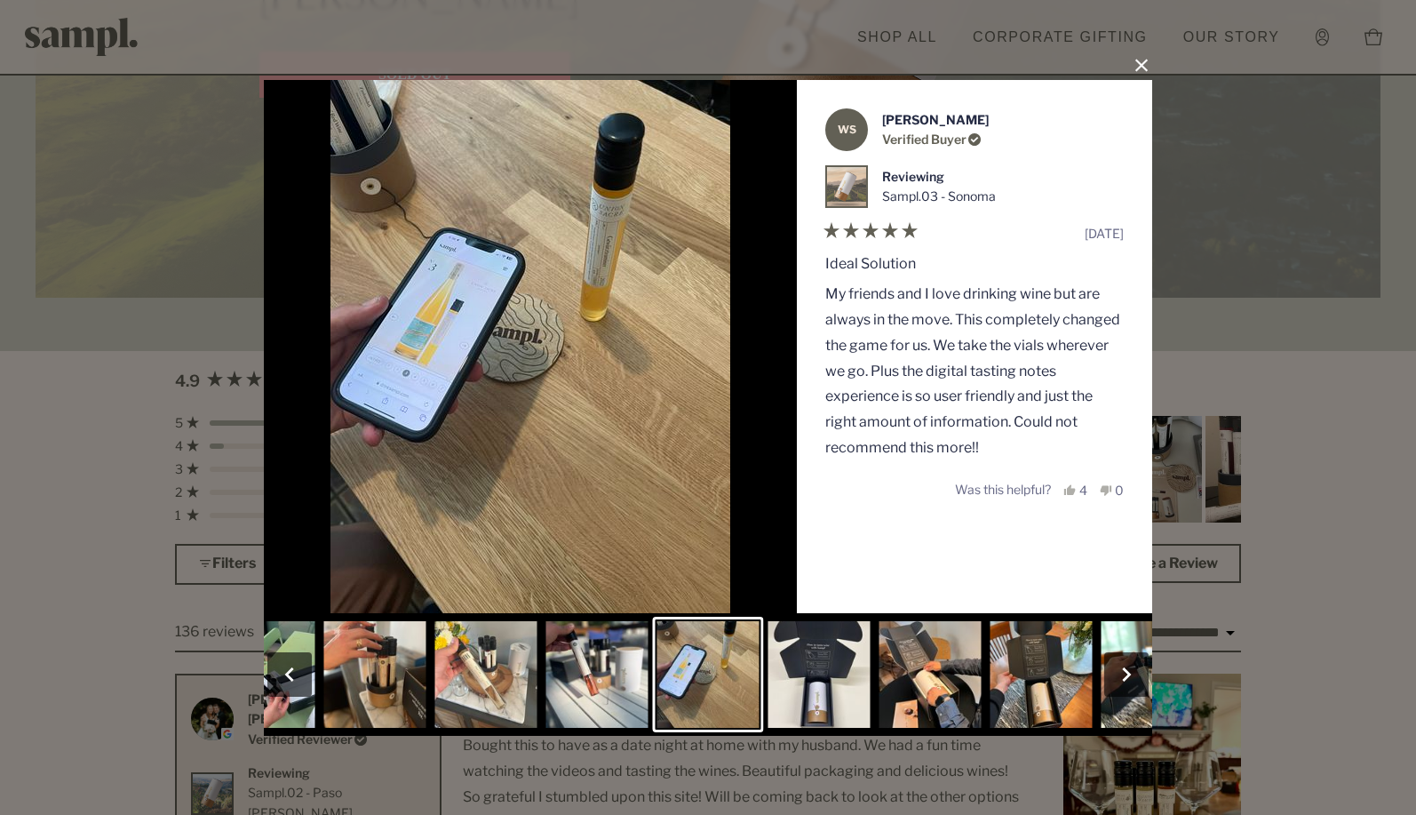
click at [876, 678] on button "Slide 19" at bounding box center [930, 675] width 111 height 116
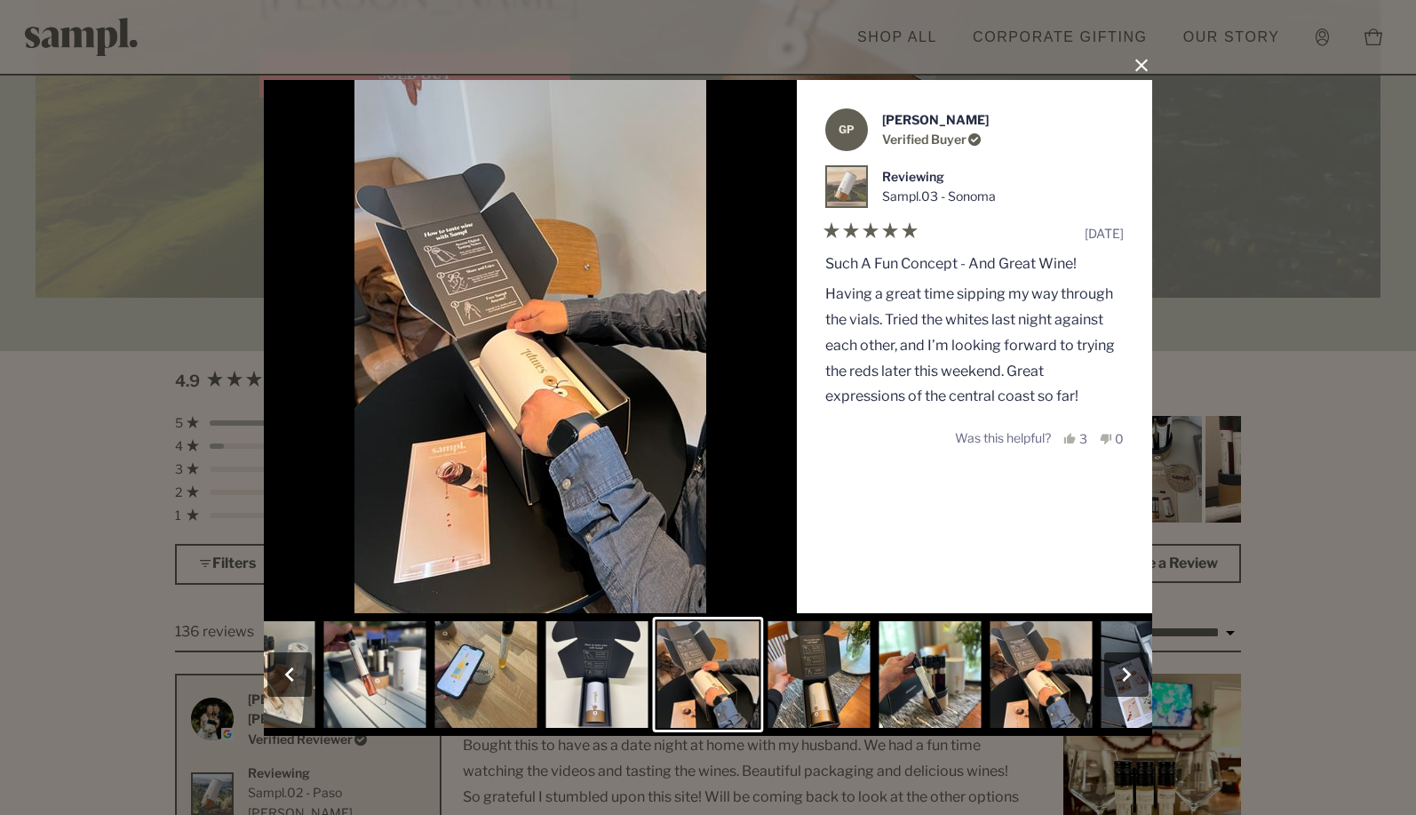
click at [846, 682] on button "Slide 20" at bounding box center [819, 675] width 111 height 116
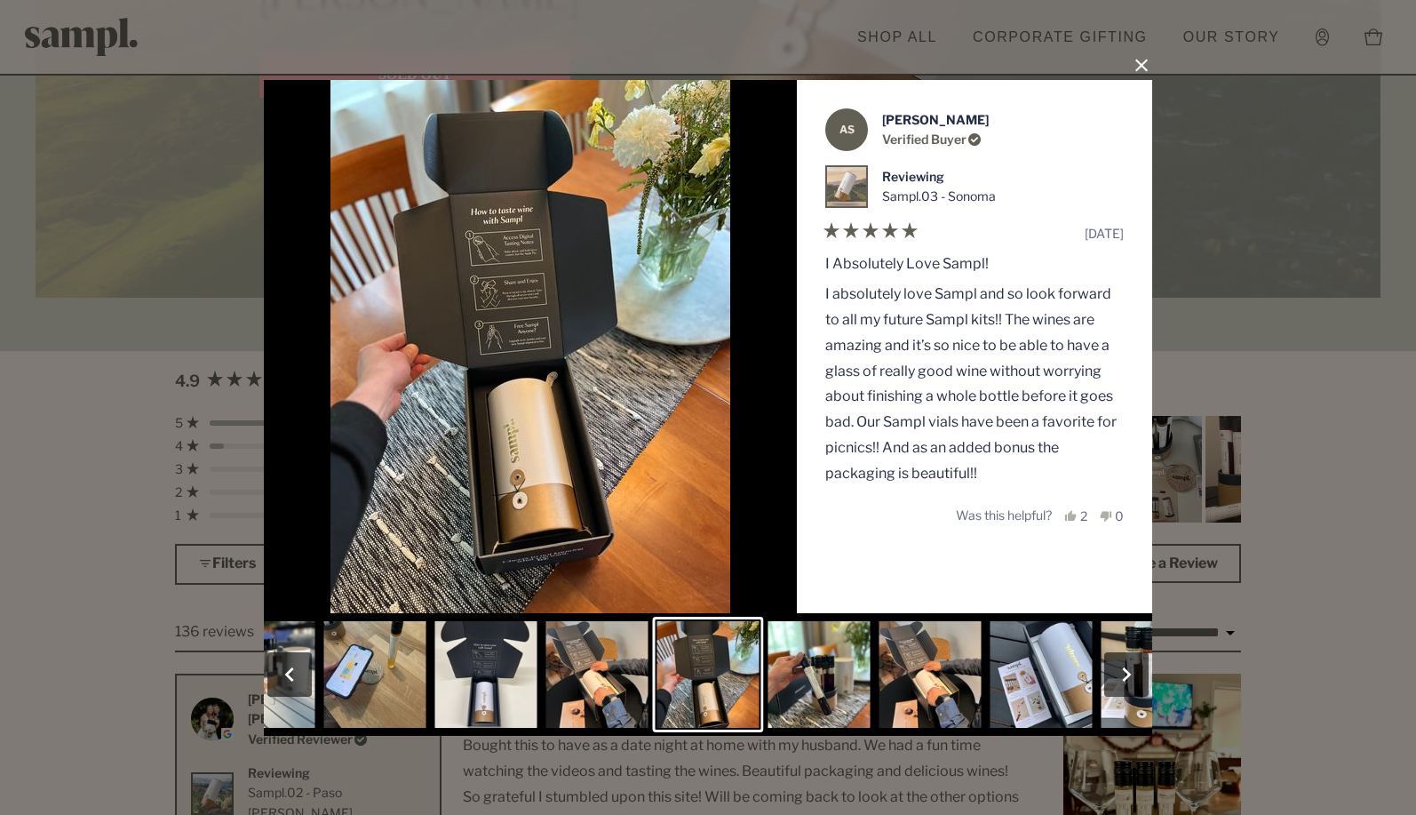
click at [809, 663] on button "Slide 21" at bounding box center [819, 675] width 111 height 116
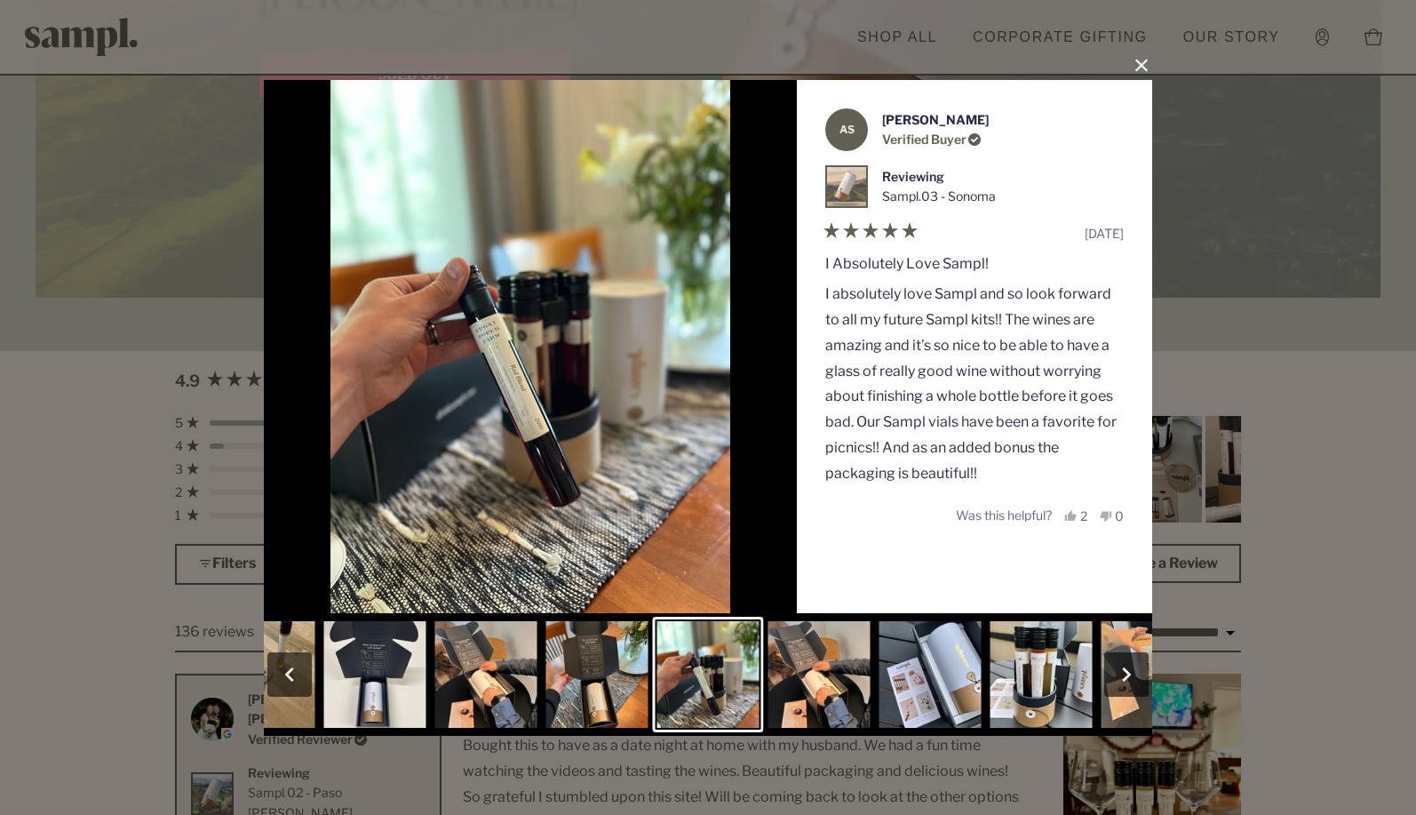
click at [1147, 66] on button "Close Dialog" at bounding box center [1142, 66] width 28 height 28
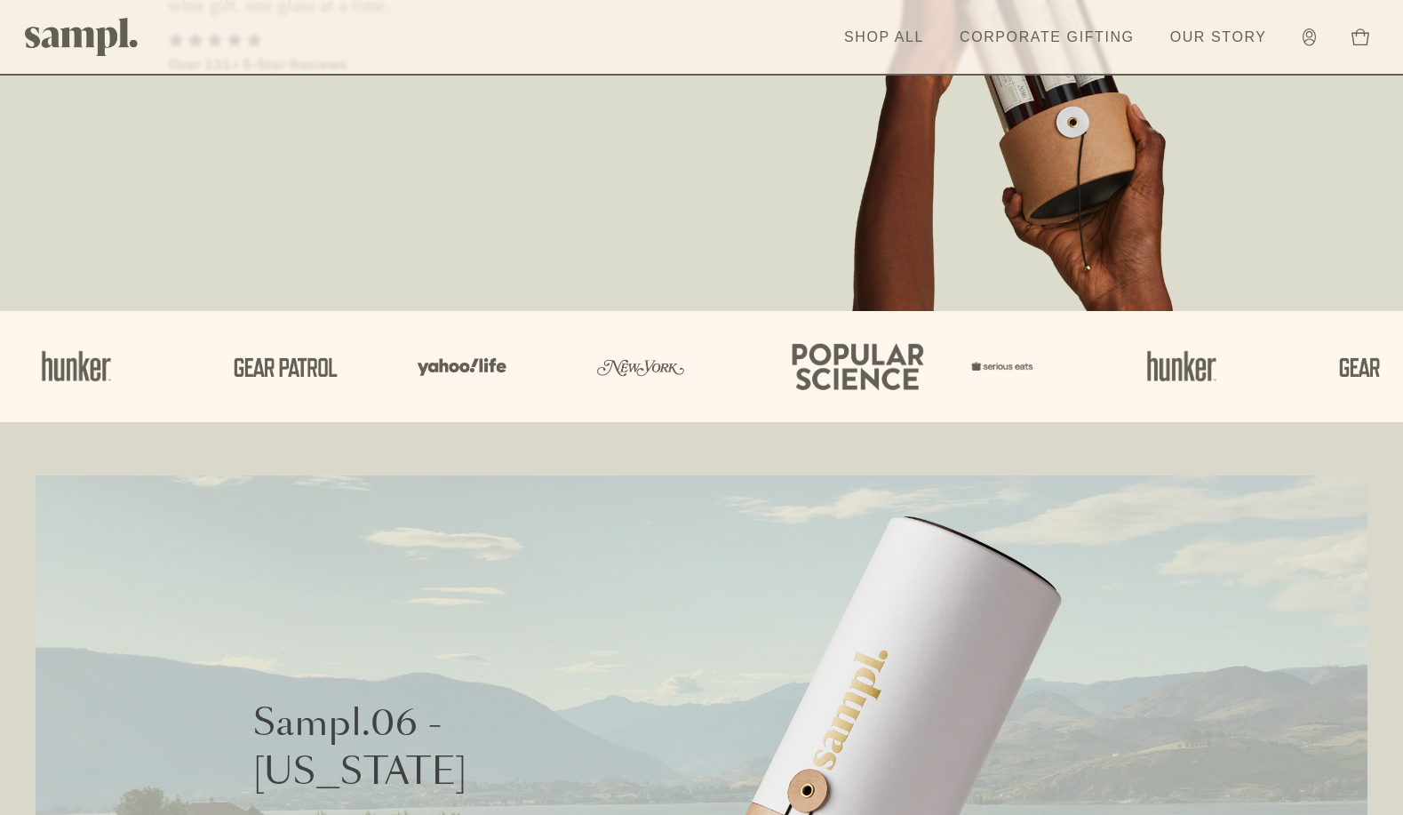
scroll to position [0, 0]
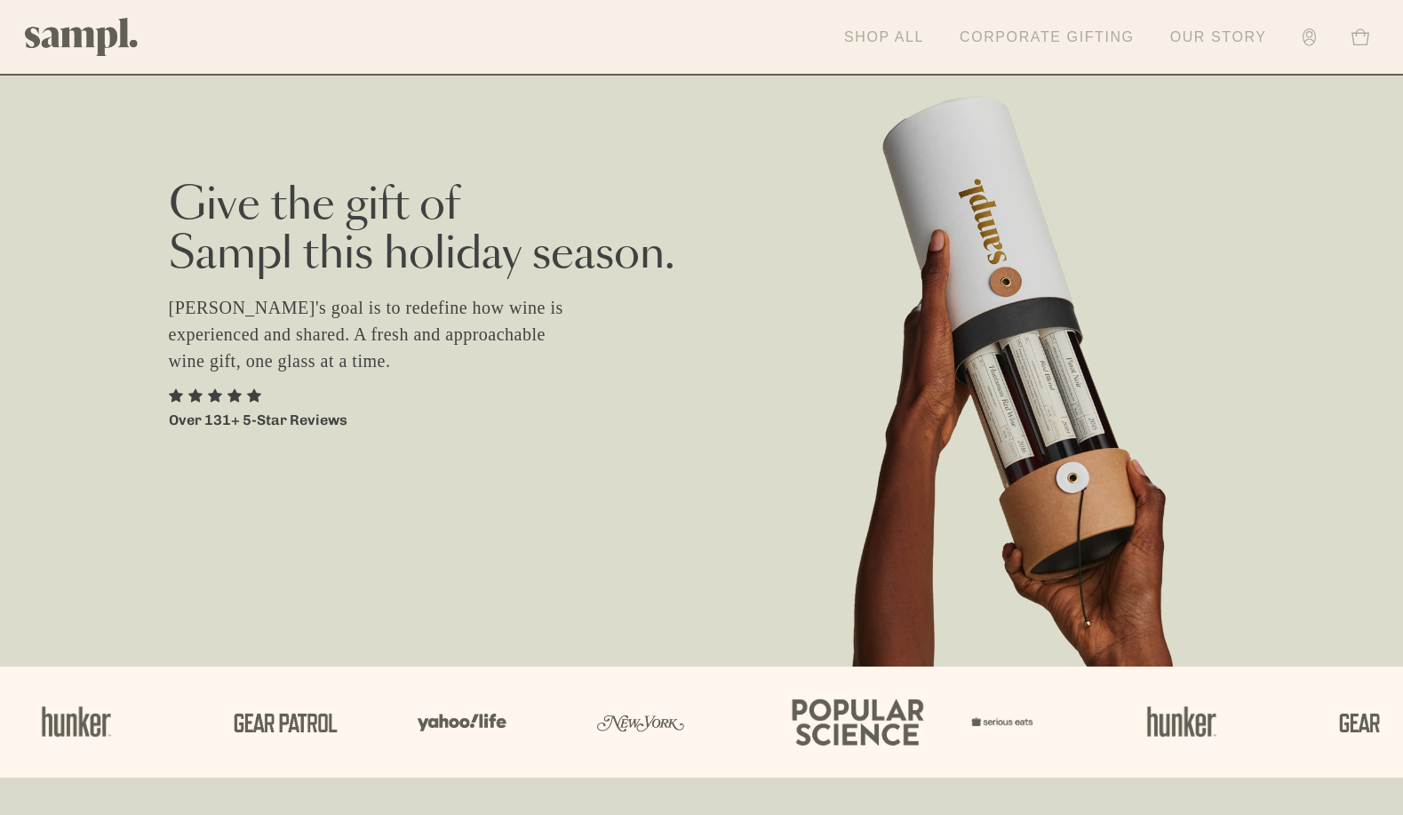
click at [900, 30] on link "Shop All" at bounding box center [884, 37] width 98 height 39
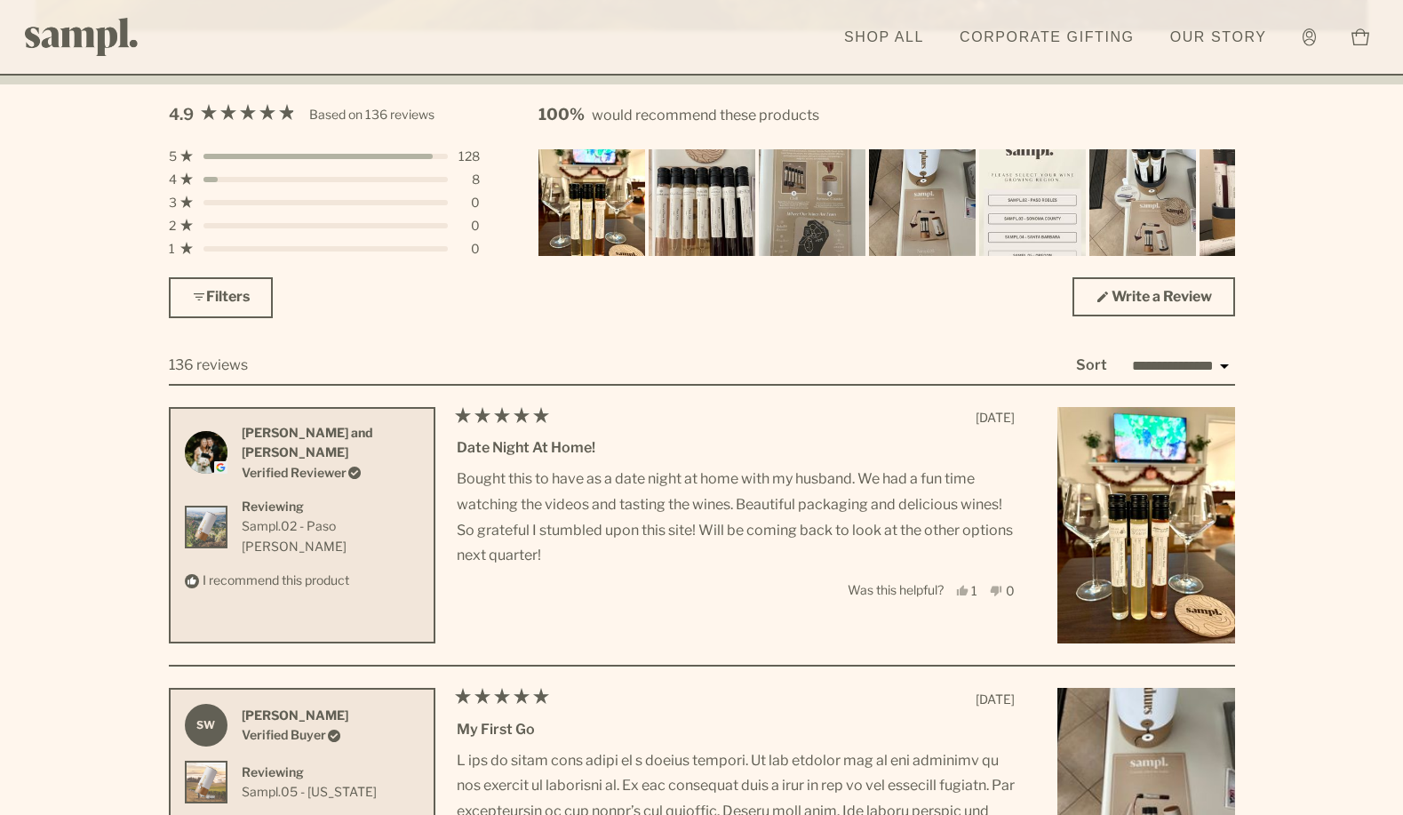
scroll to position [4354, 0]
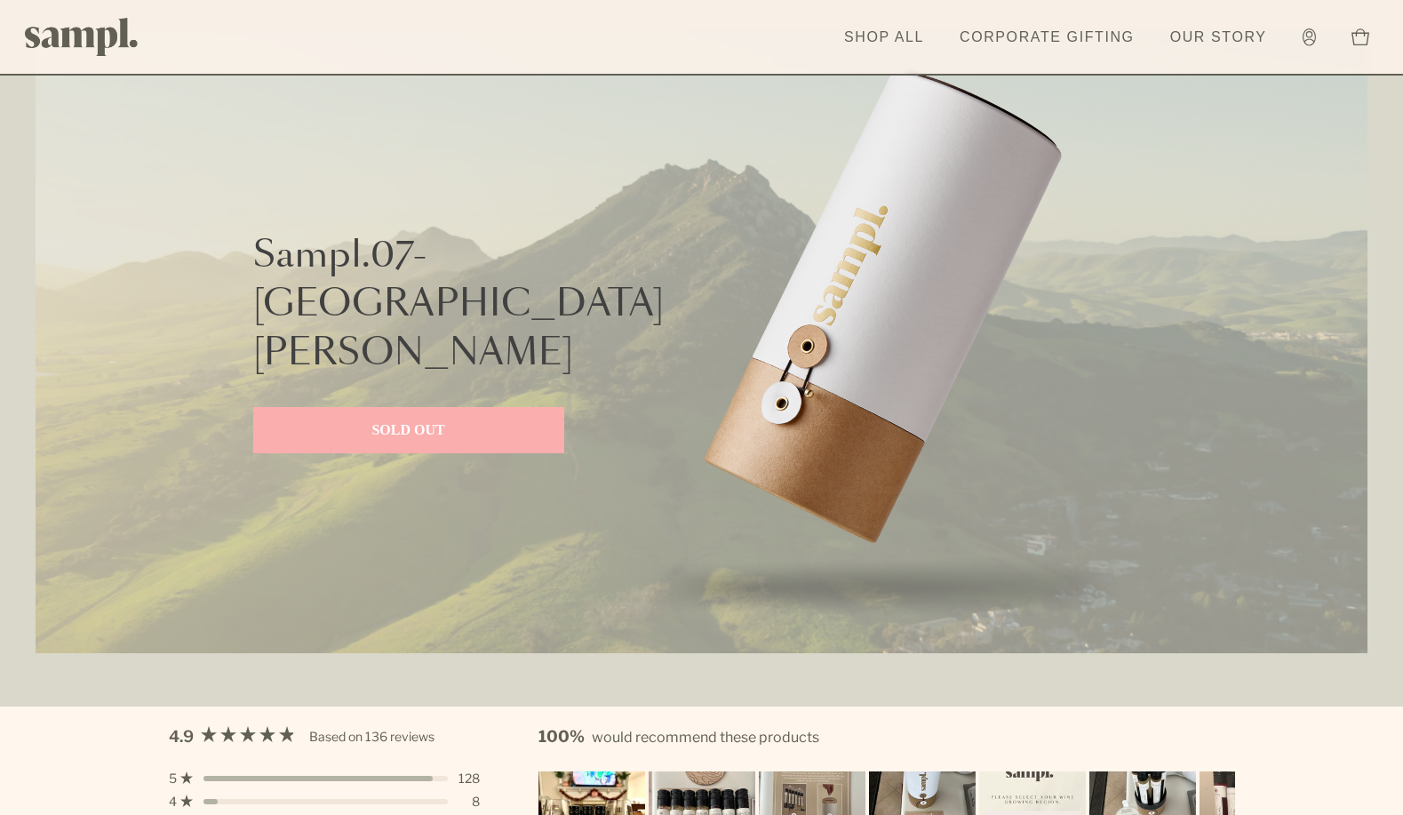
click at [429, 422] on link "SOLD OUT" at bounding box center [408, 430] width 311 height 46
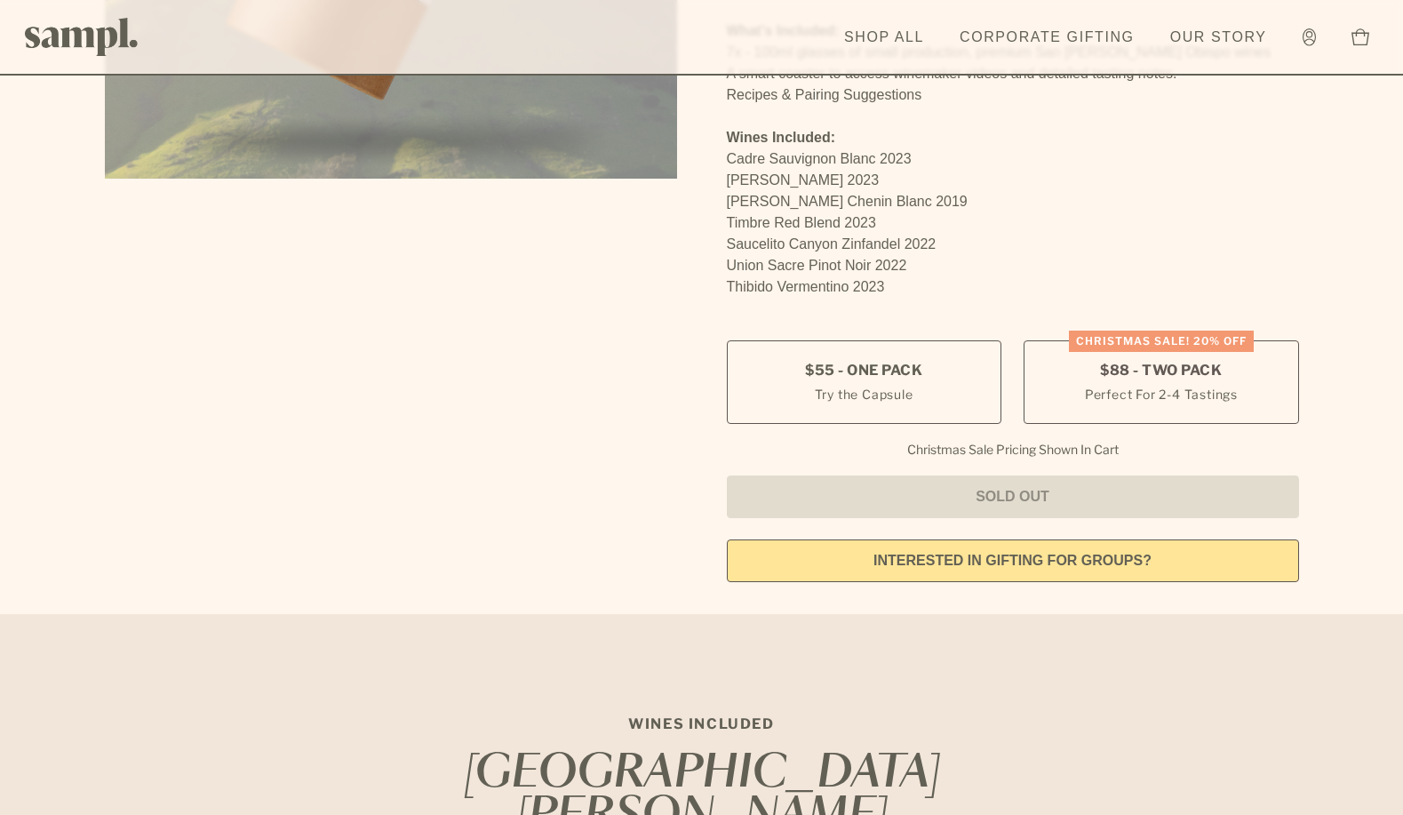
scroll to position [533, 0]
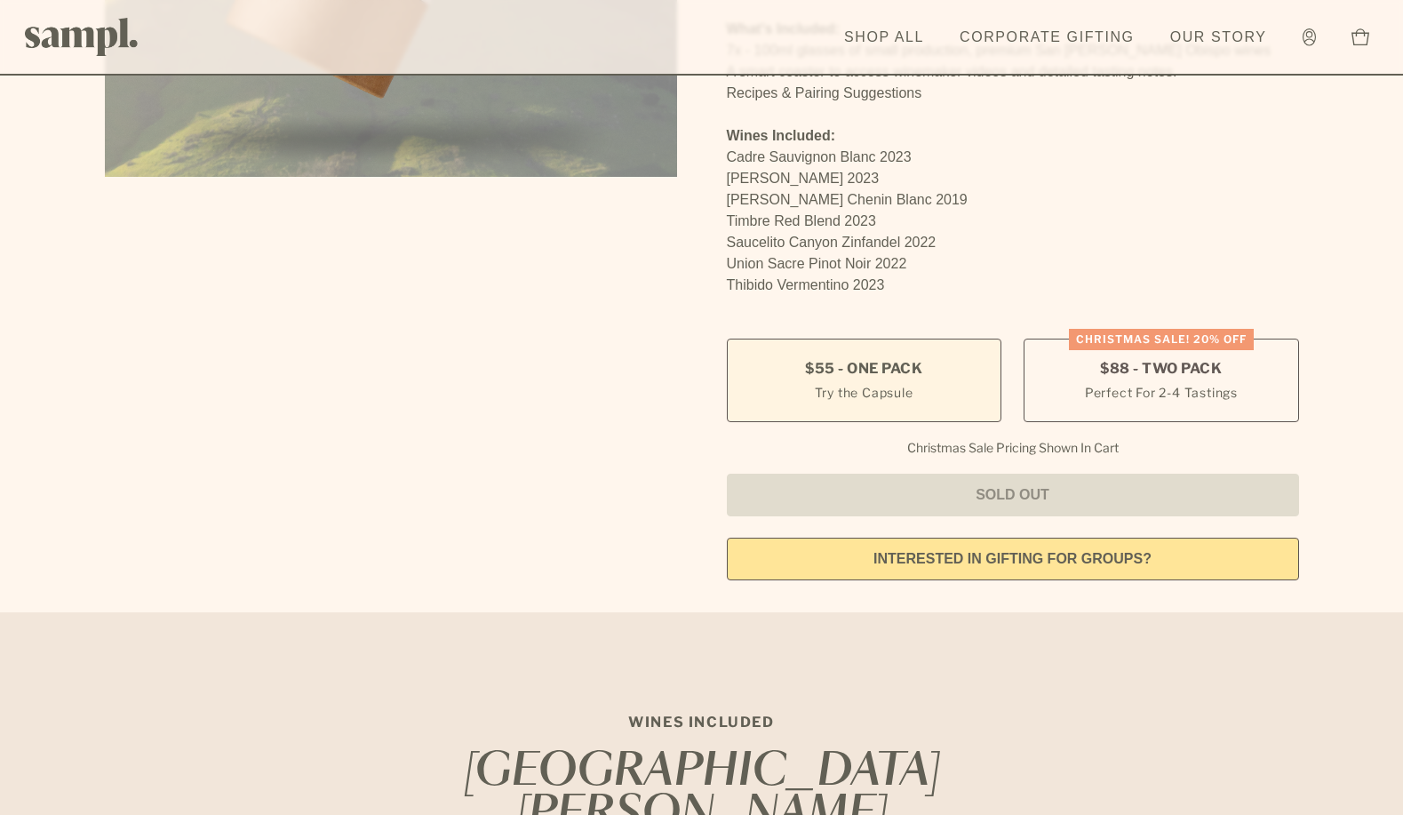
click at [941, 339] on label "$55 - One Pack Try the Capsule" at bounding box center [864, 381] width 275 height 84
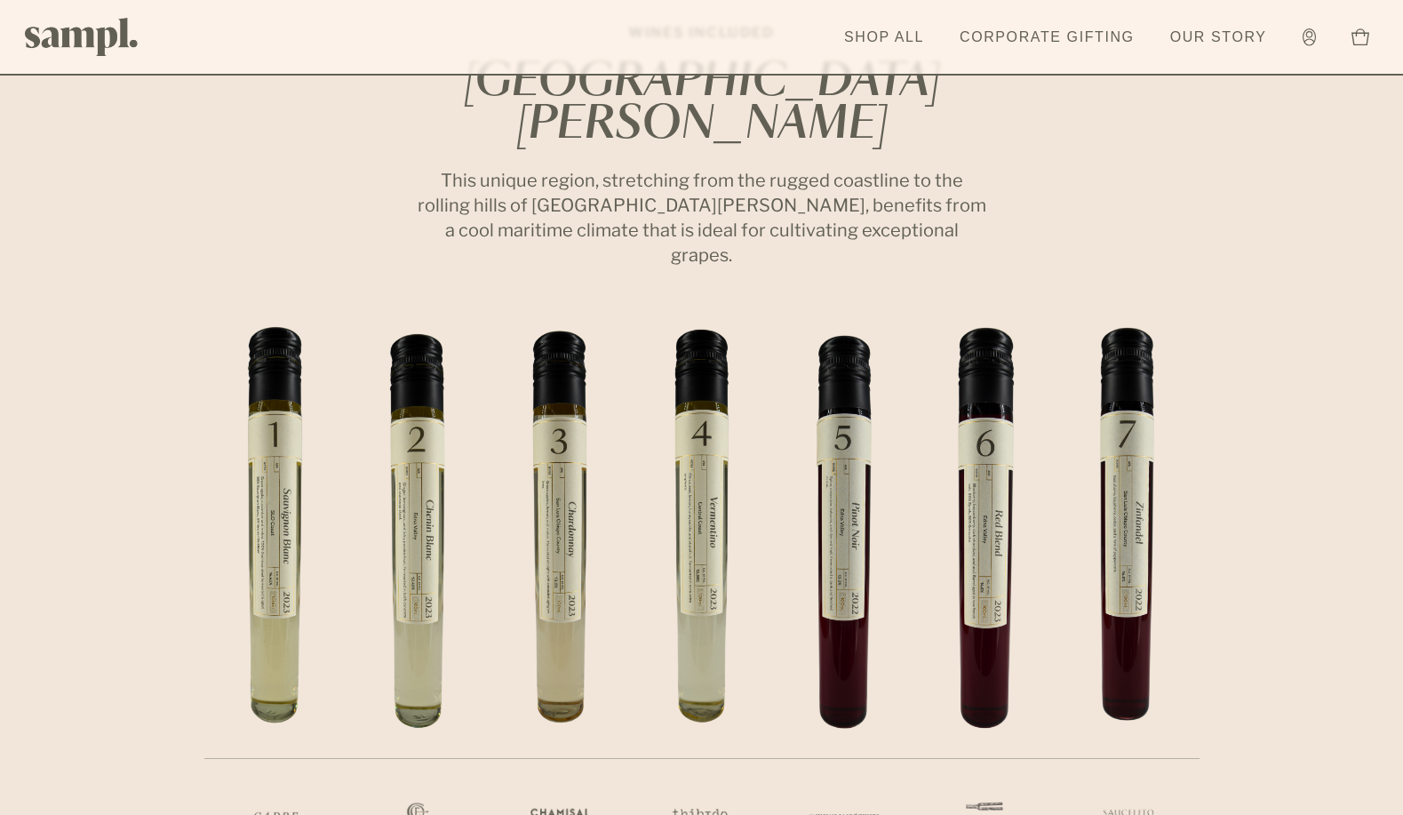
scroll to position [1422, 0]
